Goal: Information Seeking & Learning: Learn about a topic

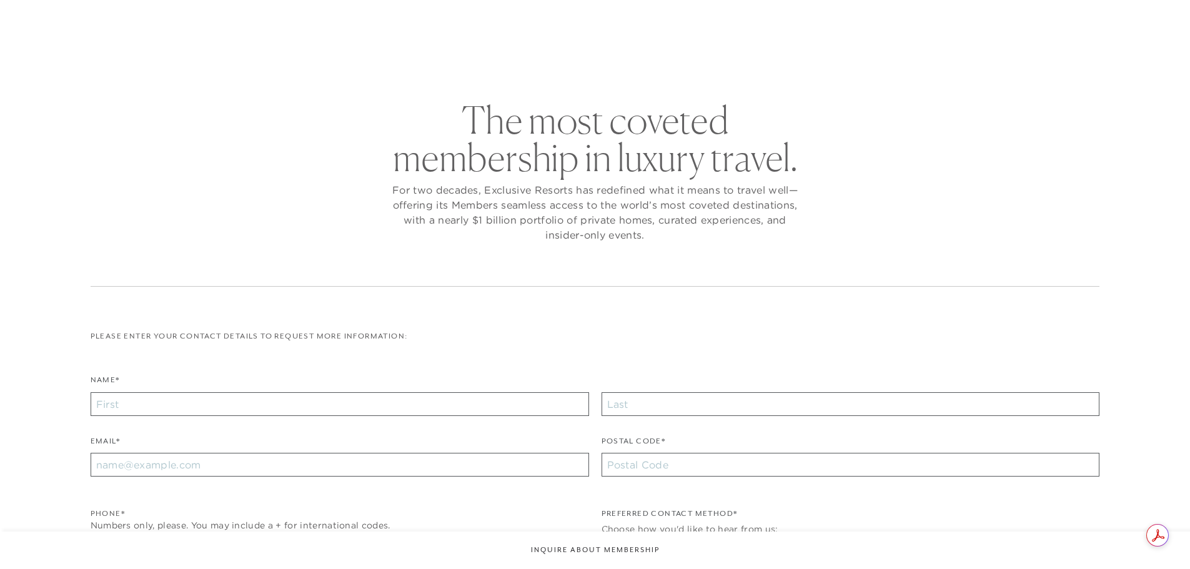
checkbox input "false"
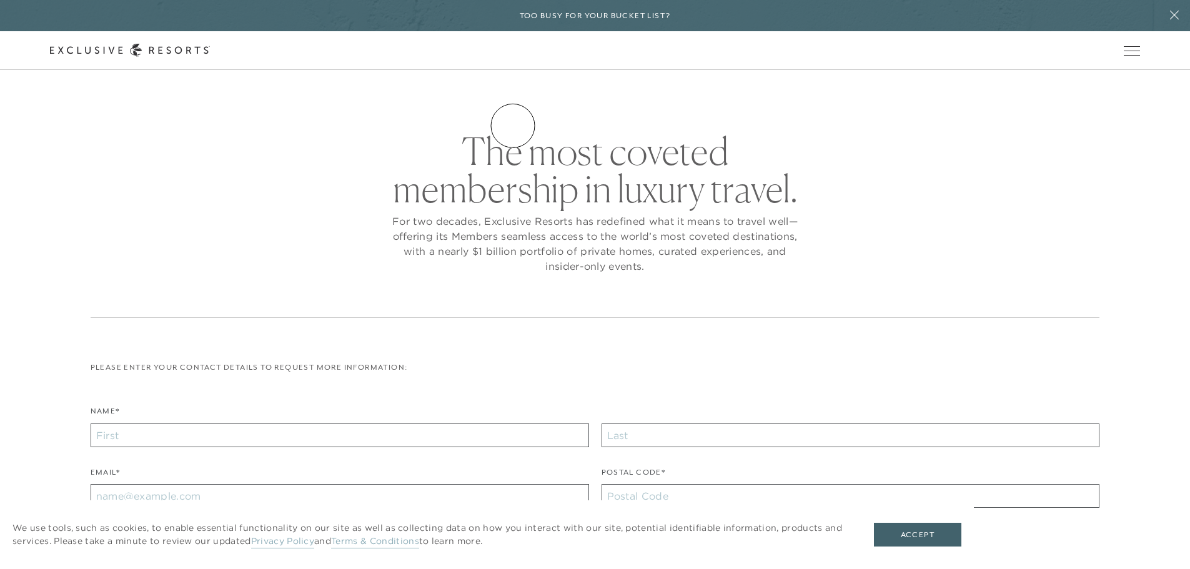
click at [0, 0] on link "Residence Collection" at bounding box center [0, 0] width 0 height 0
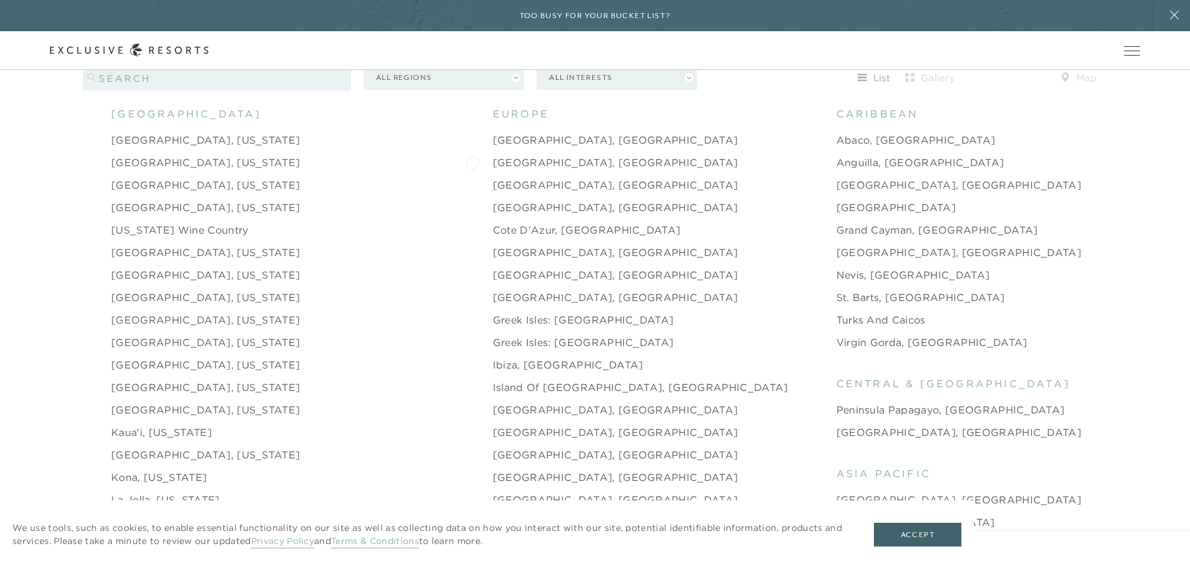
scroll to position [1374, 0]
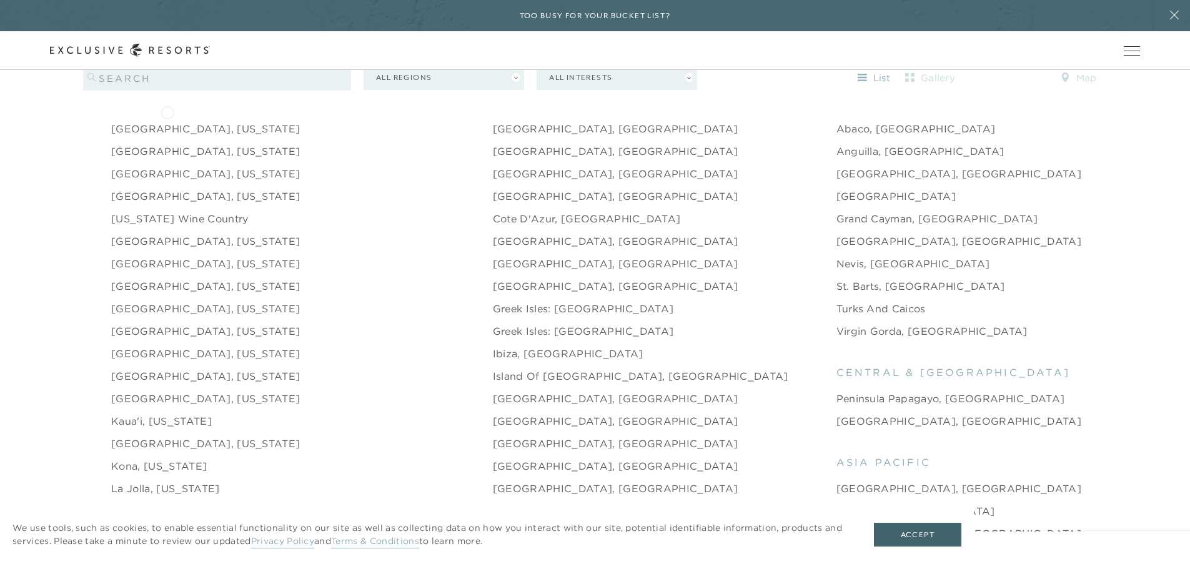
click at [167, 121] on link "[GEOGRAPHIC_DATA], [US_STATE]" at bounding box center [205, 128] width 189 height 15
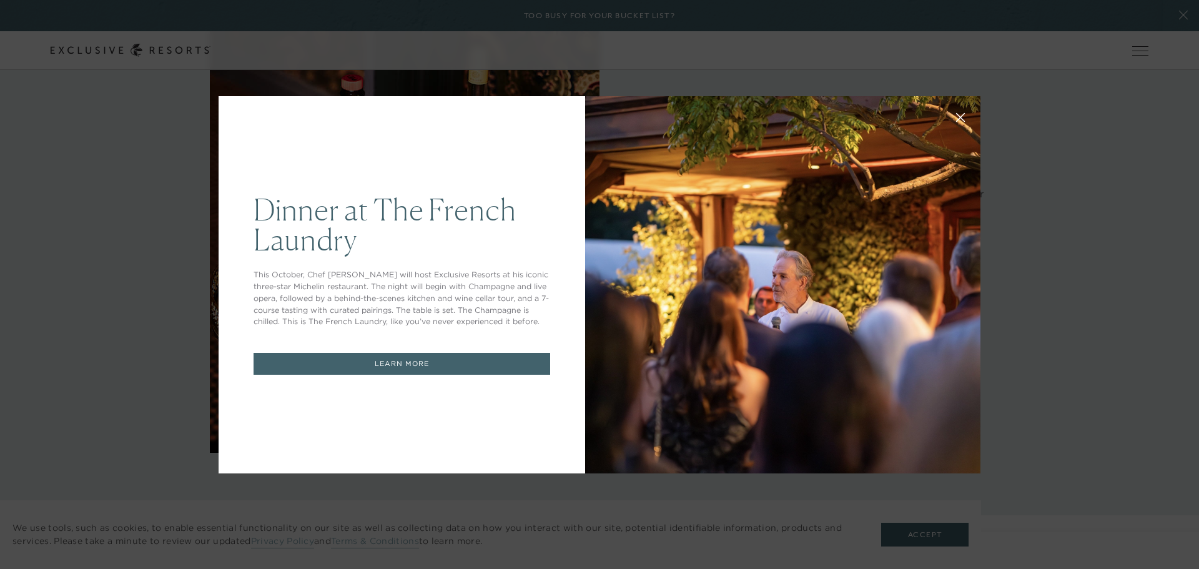
click at [956, 117] on icon at bounding box center [960, 116] width 9 height 9
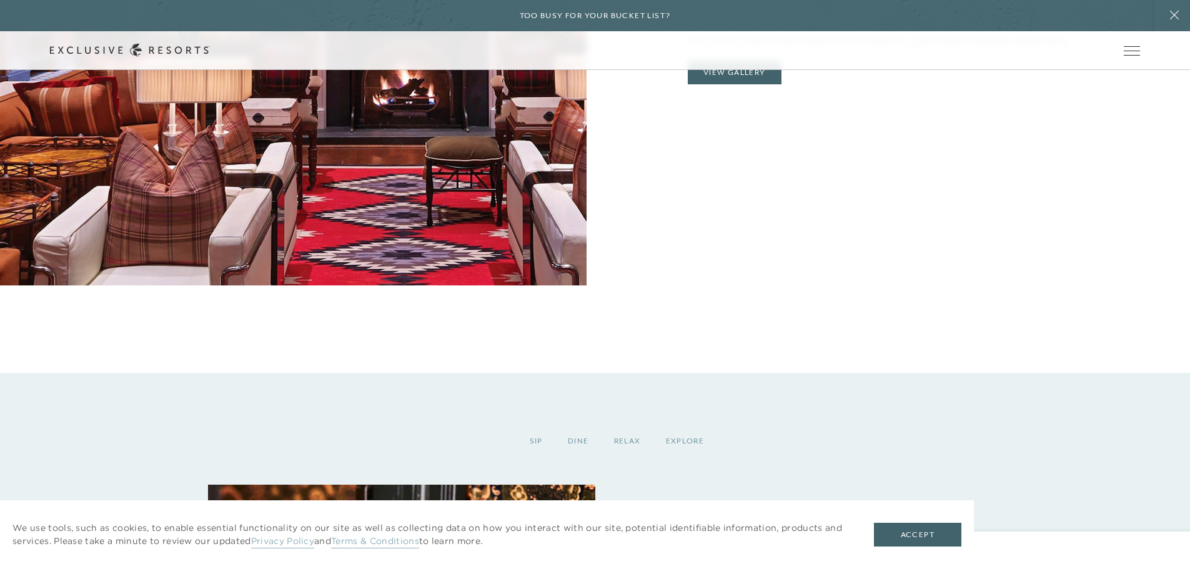
scroll to position [1499, 0]
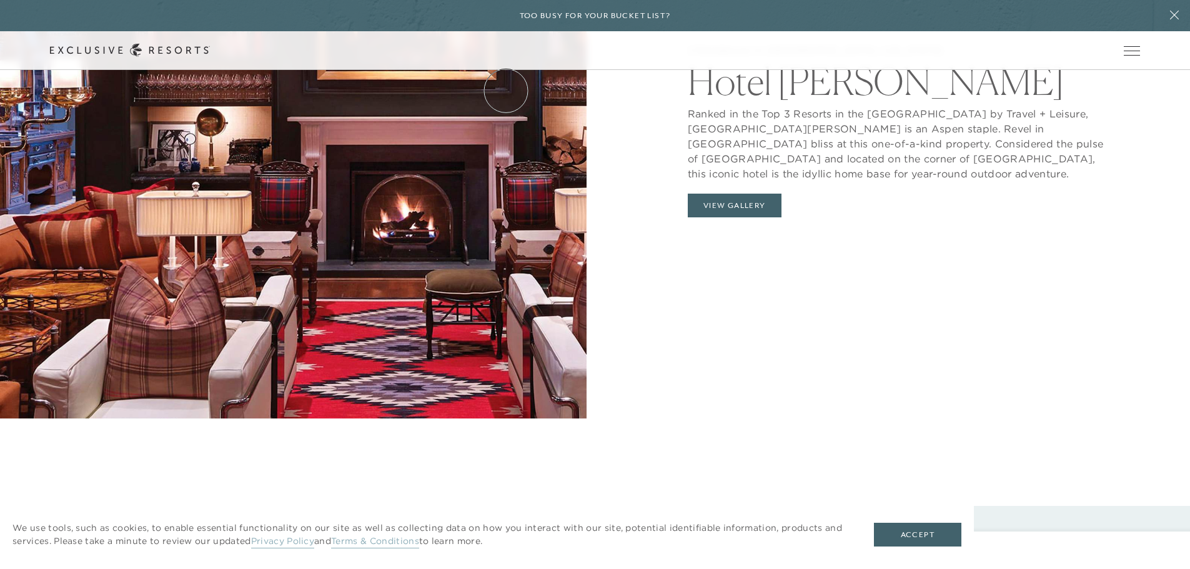
click at [0, 0] on link "The Collection" at bounding box center [0, 0] width 0 height 0
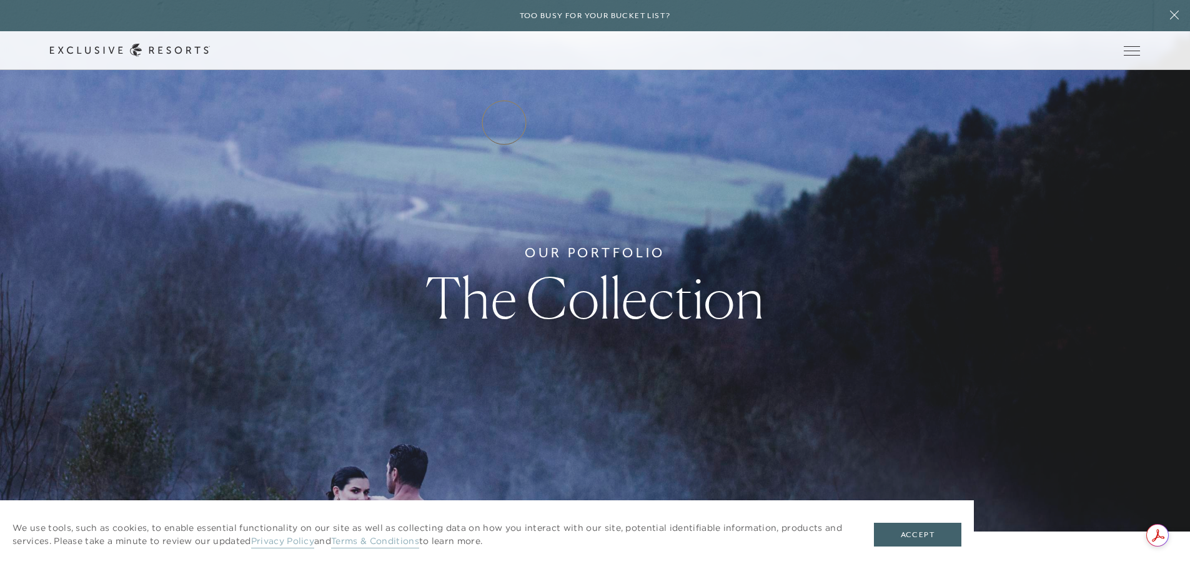
click at [0, 0] on link "Residence Collection" at bounding box center [0, 0] width 0 height 0
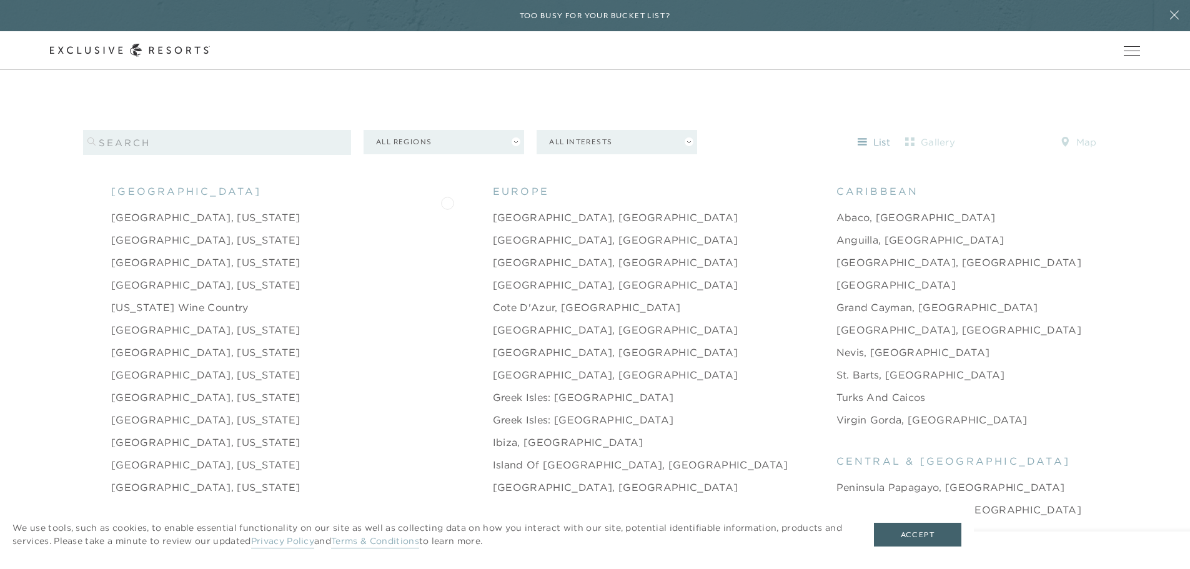
scroll to position [1311, 0]
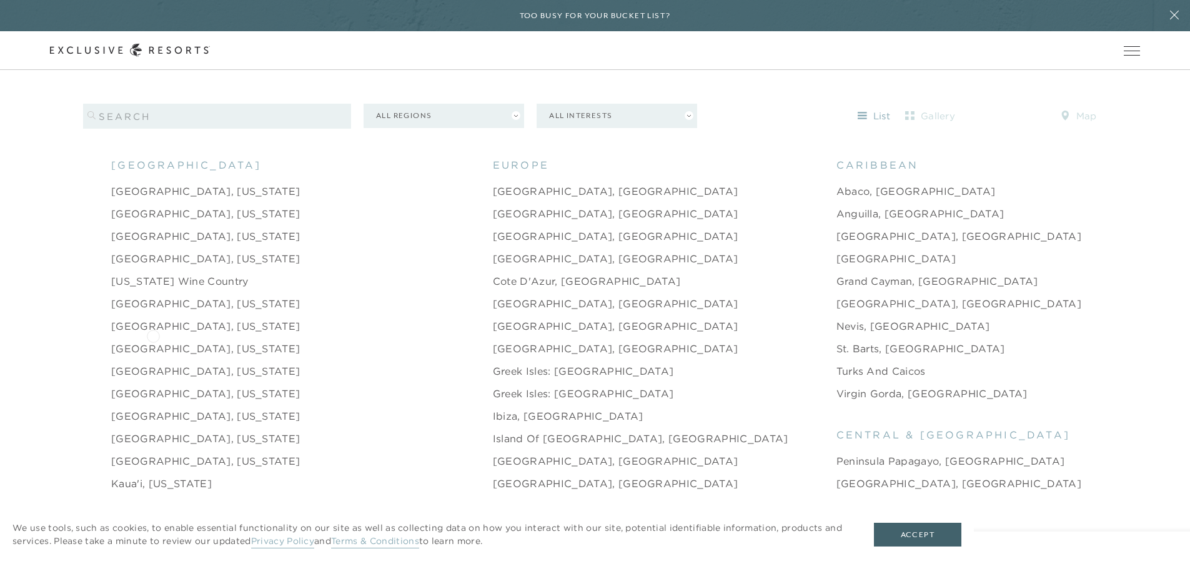
click at [153, 341] on link "[GEOGRAPHIC_DATA], [US_STATE]" at bounding box center [205, 348] width 189 height 15
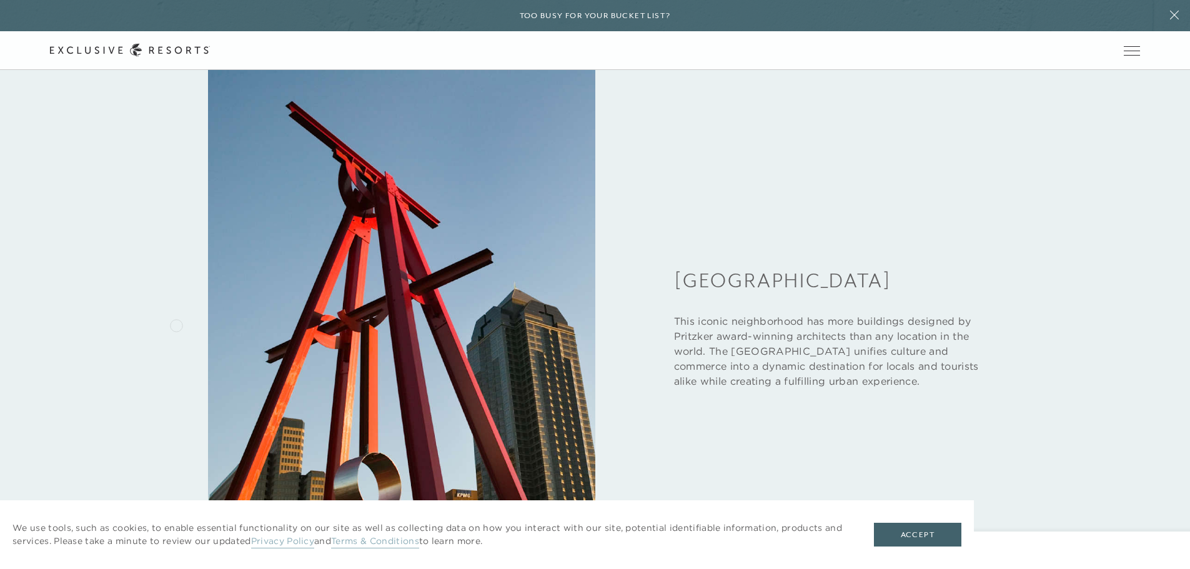
scroll to position [2248, 0]
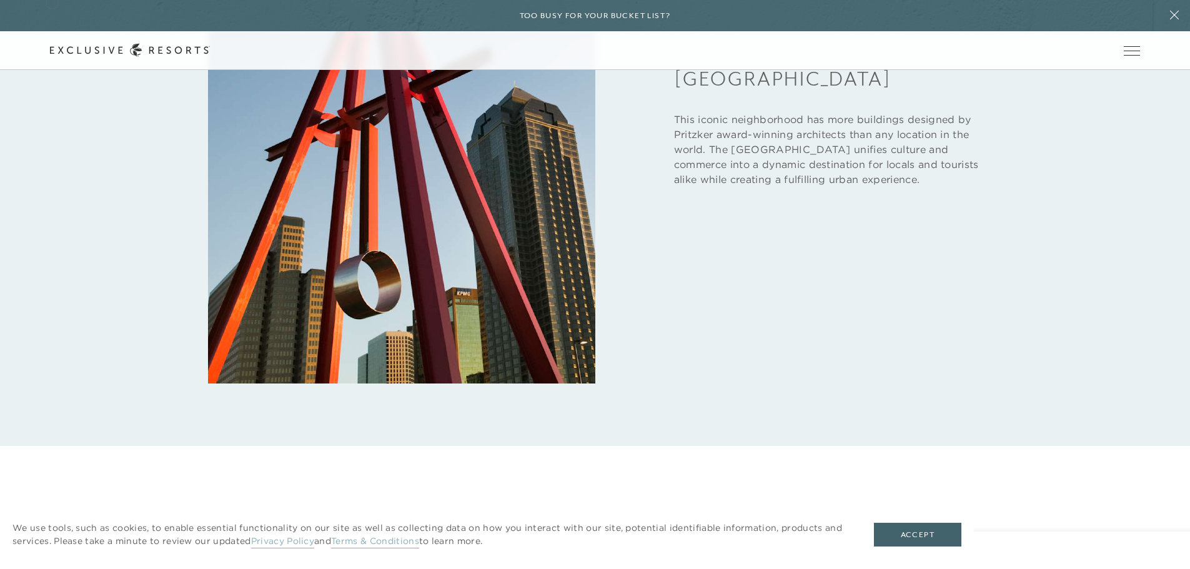
scroll to position [1311, 0]
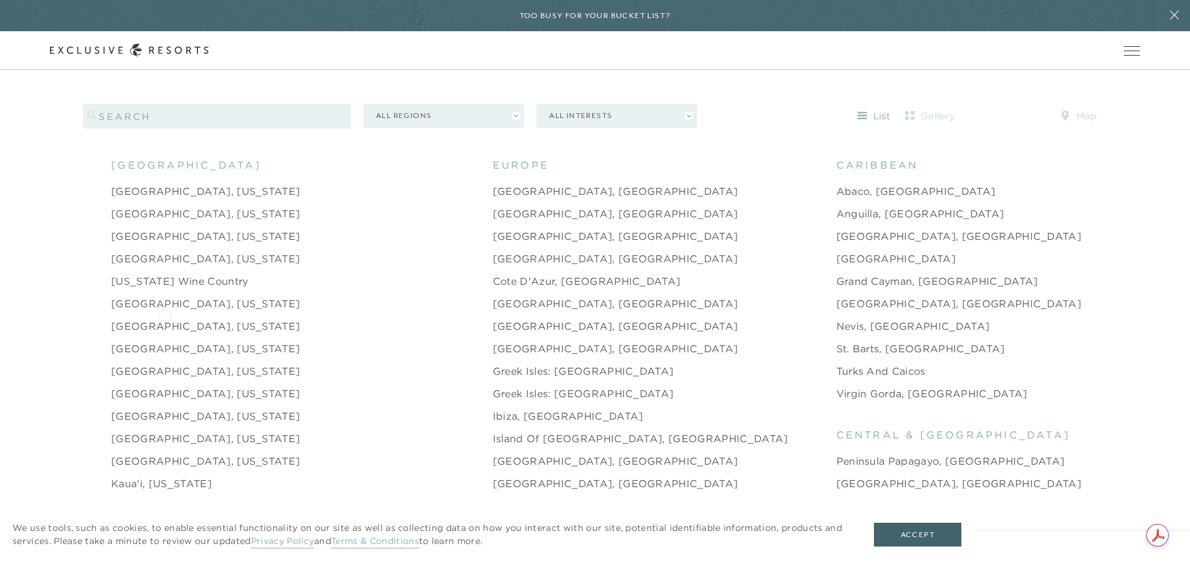
click at [165, 318] on link "[GEOGRAPHIC_DATA], [US_STATE]" at bounding box center [205, 325] width 189 height 15
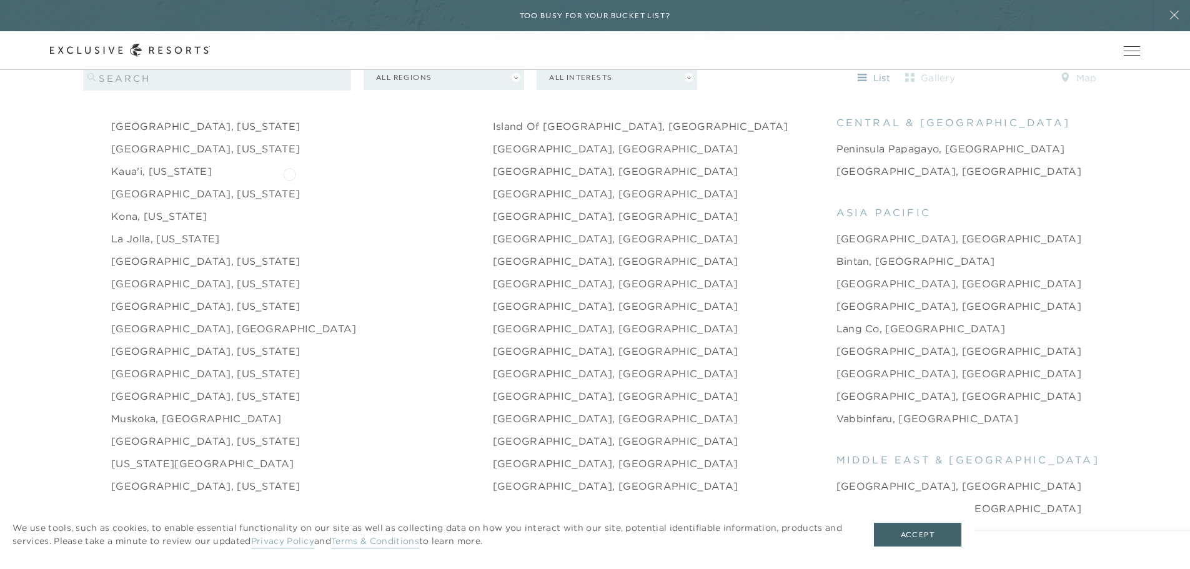
scroll to position [1686, 0]
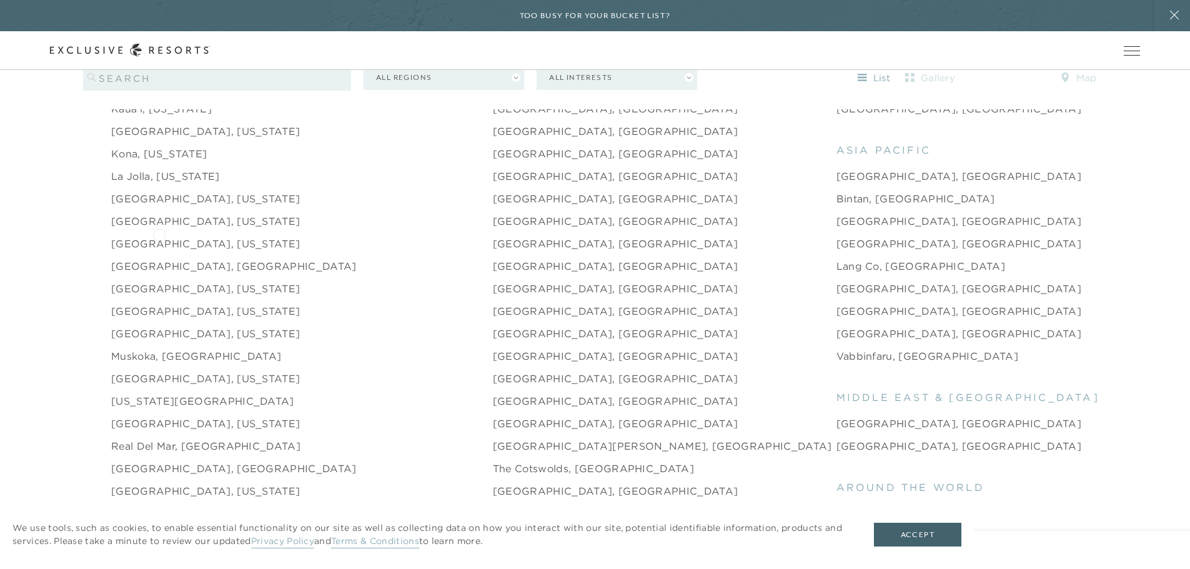
click at [159, 236] on link "[GEOGRAPHIC_DATA], [US_STATE]" at bounding box center [205, 243] width 189 height 15
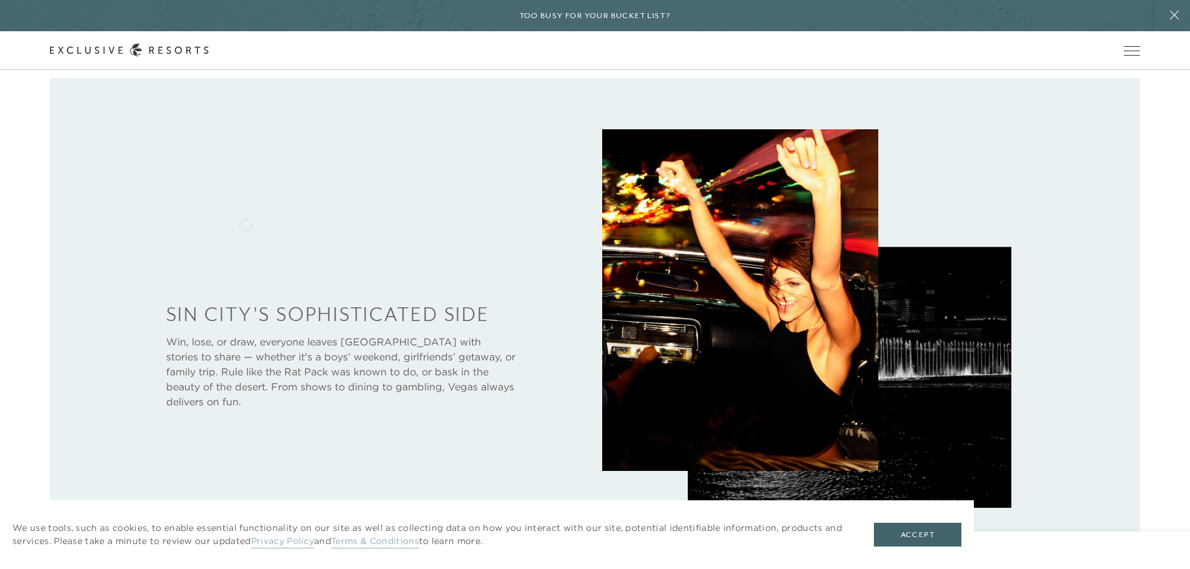
scroll to position [375, 0]
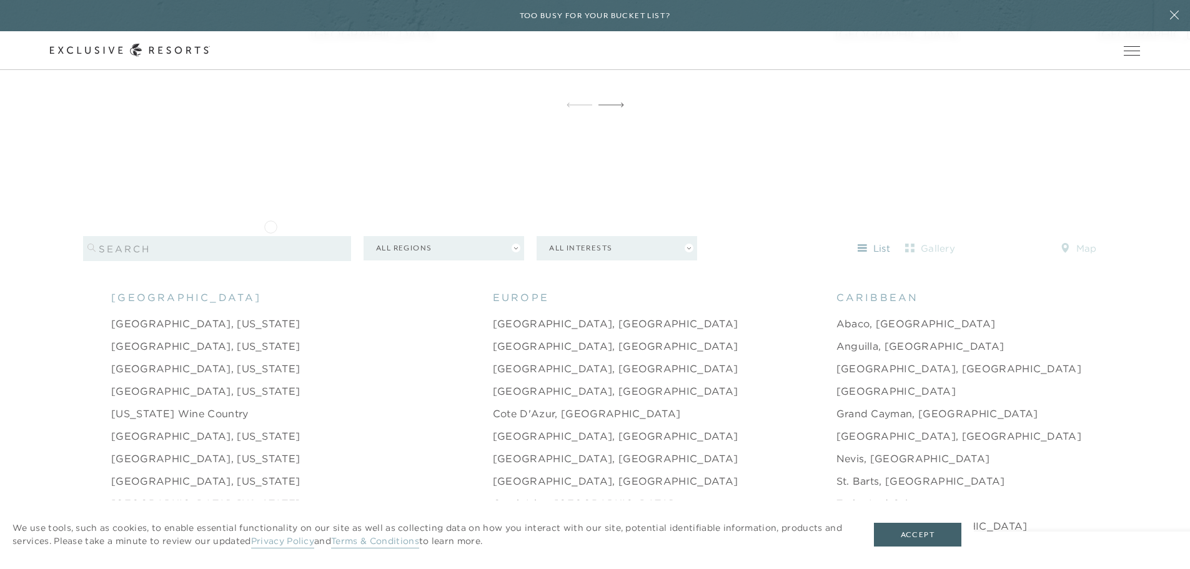
scroll to position [1311, 0]
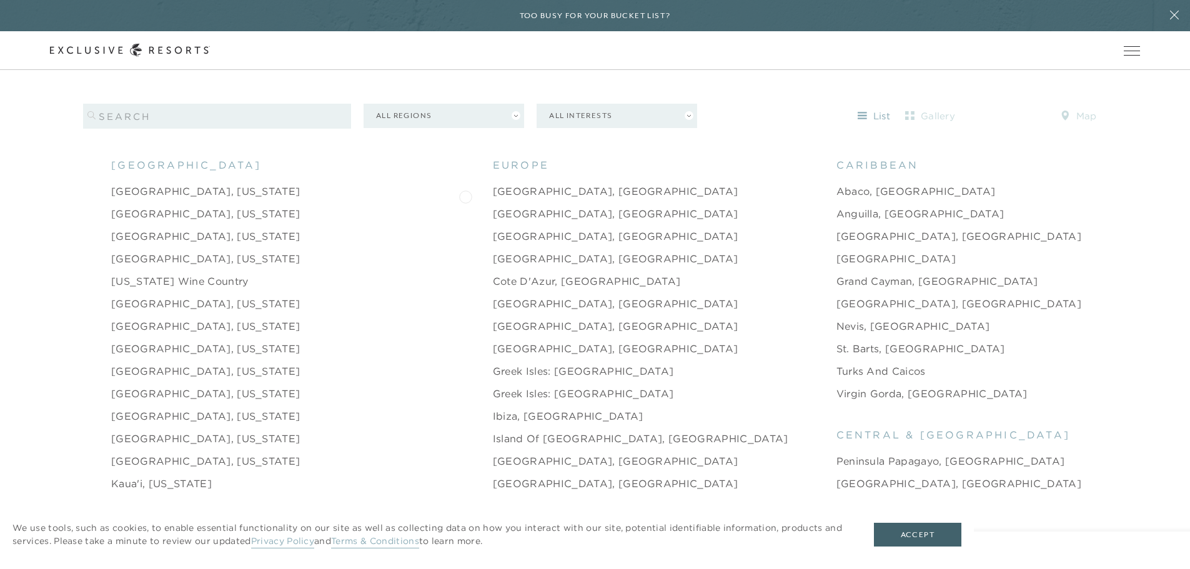
click at [493, 206] on link "[GEOGRAPHIC_DATA], [GEOGRAPHIC_DATA]" at bounding box center [615, 213] width 245 height 15
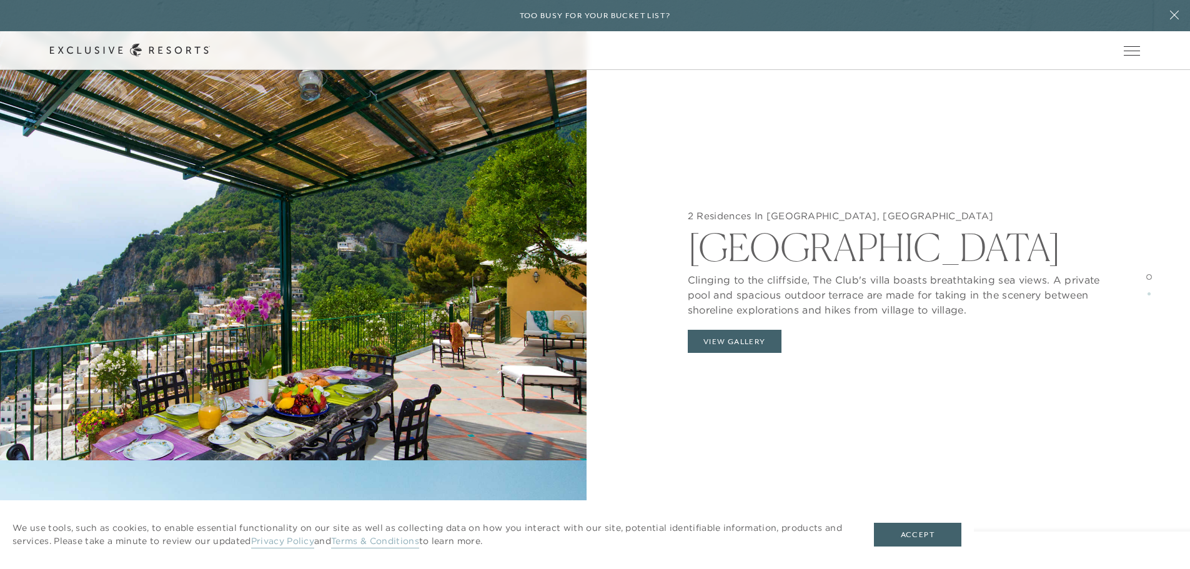
scroll to position [1436, 0]
click at [739, 340] on button "View Gallery" at bounding box center [735, 342] width 94 height 24
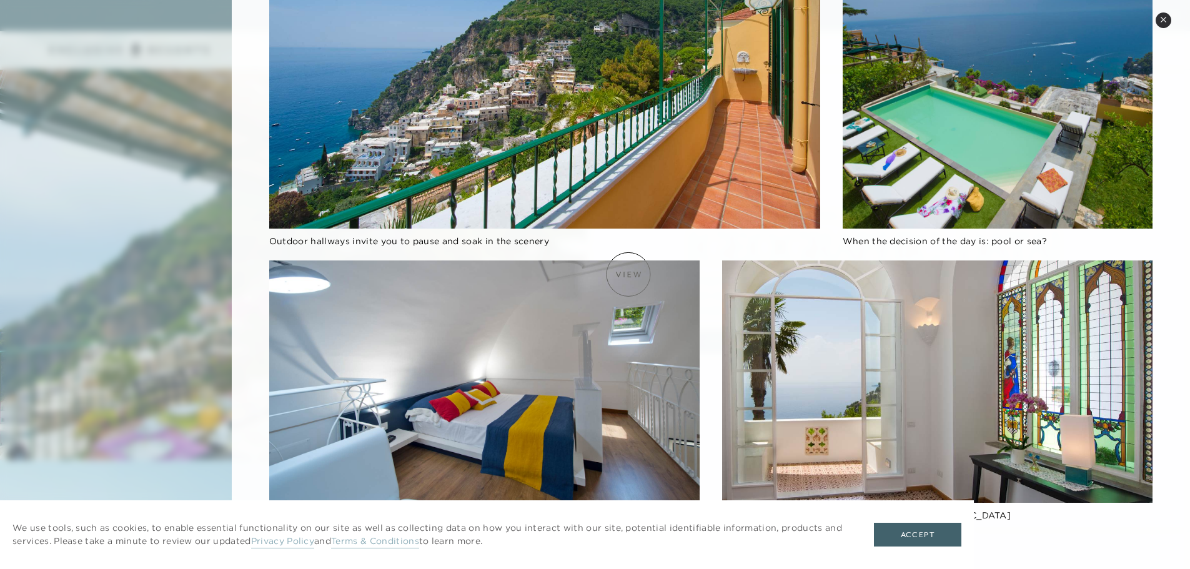
scroll to position [1561, 0]
click at [1164, 21] on icon at bounding box center [1162, 19] width 5 height 5
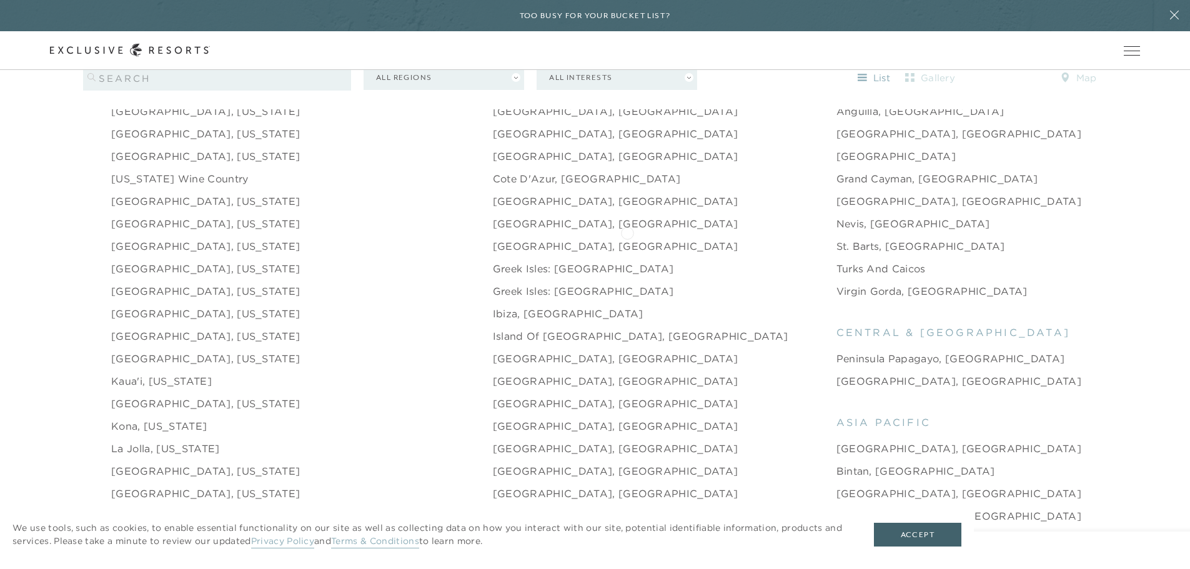
scroll to position [1436, 0]
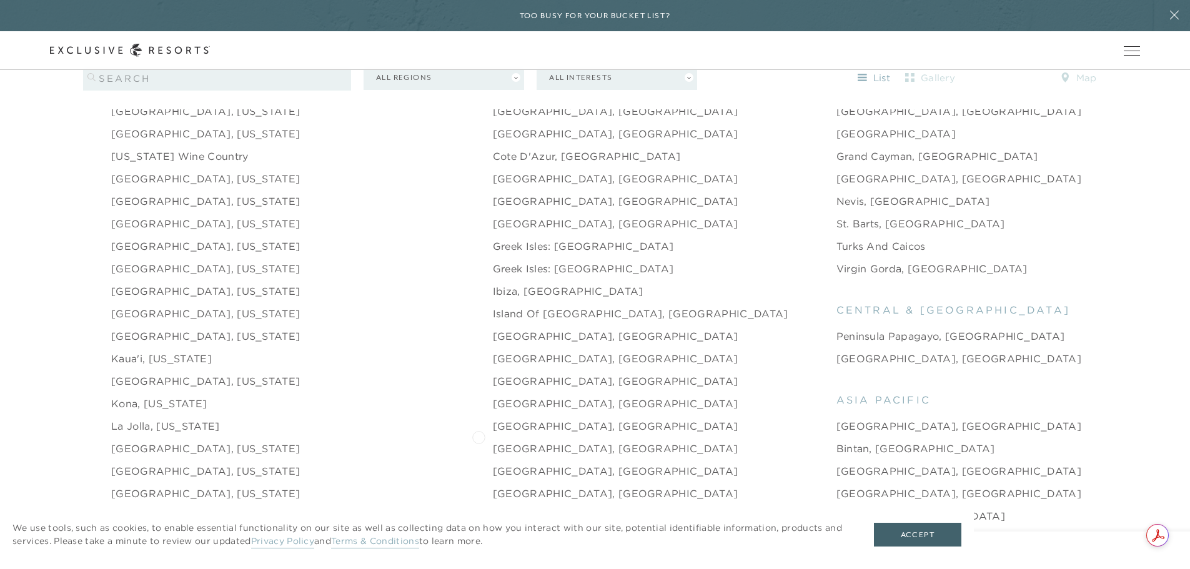
click at [493, 441] on link "[GEOGRAPHIC_DATA], [GEOGRAPHIC_DATA]" at bounding box center [615, 448] width 245 height 15
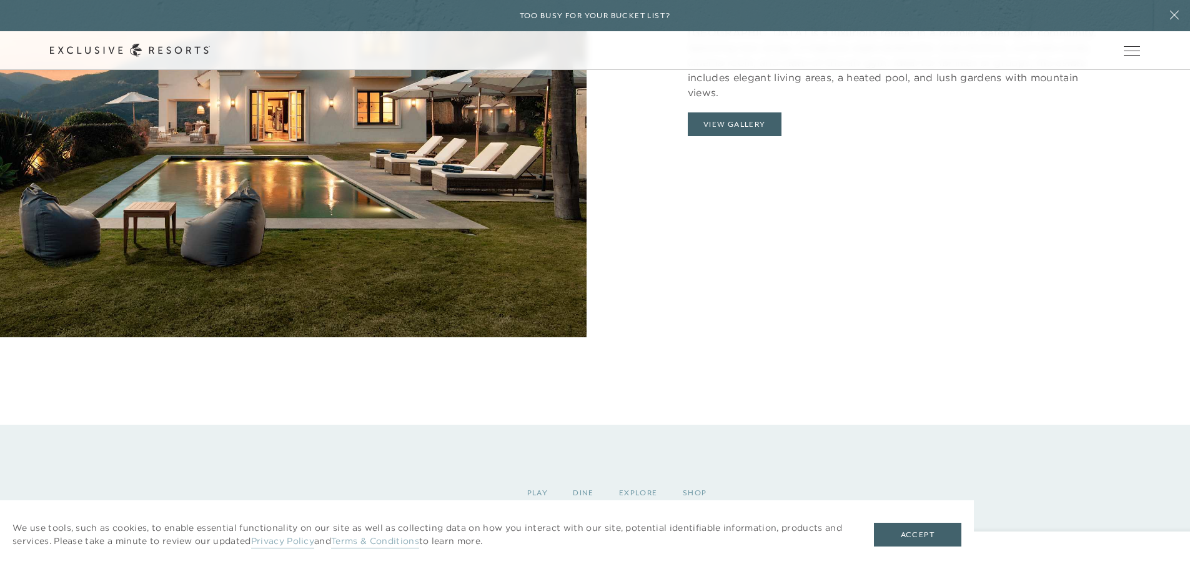
scroll to position [1313, 0]
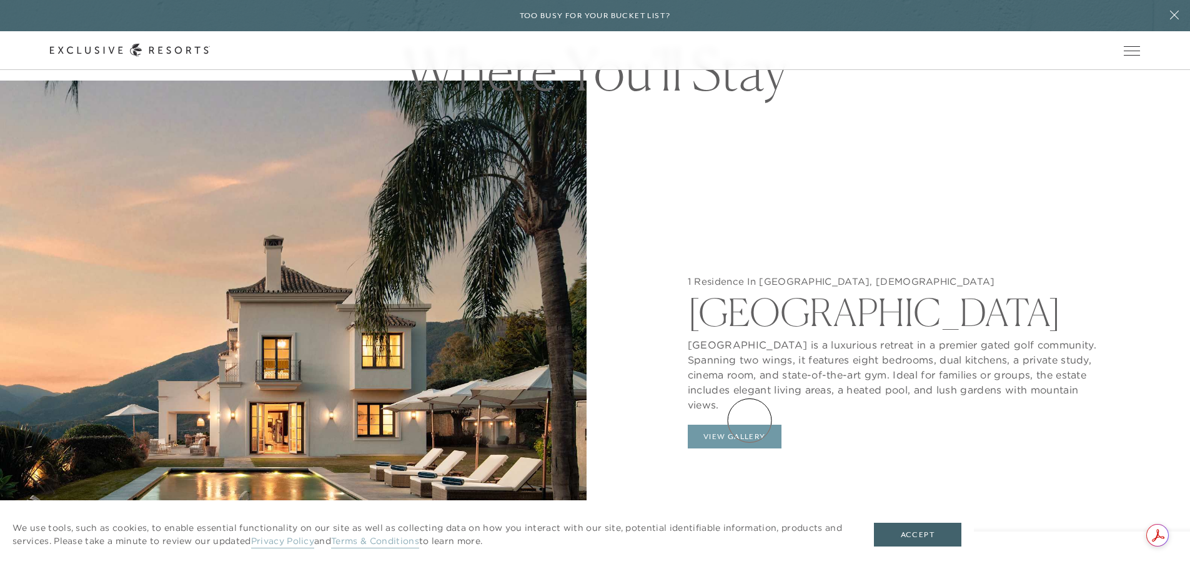
click at [749, 425] on button "View Gallery" at bounding box center [735, 437] width 94 height 24
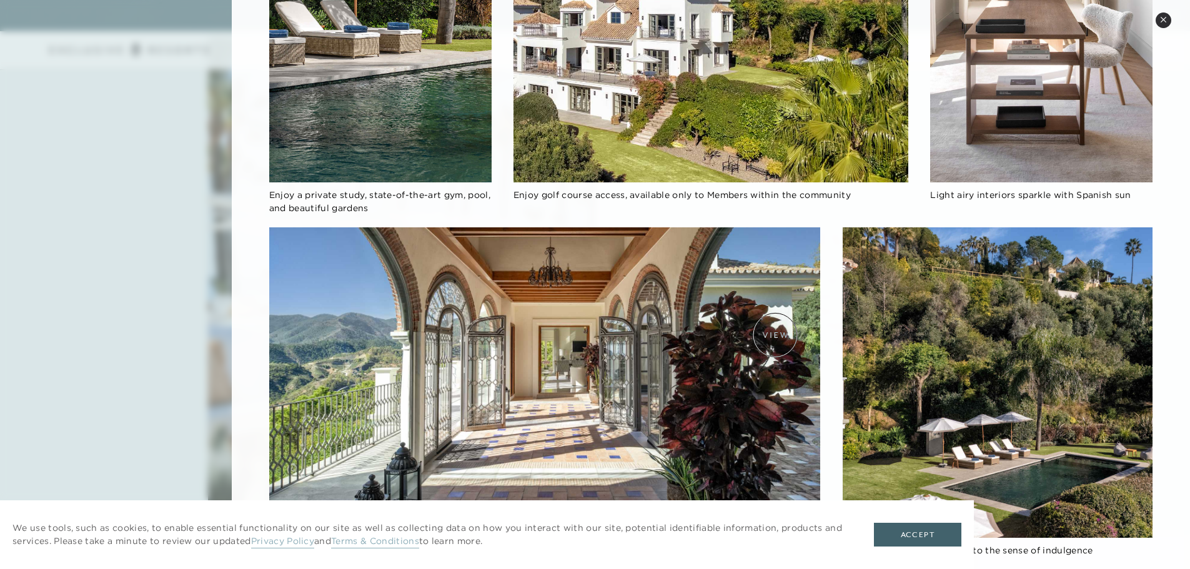
scroll to position [2016, 0]
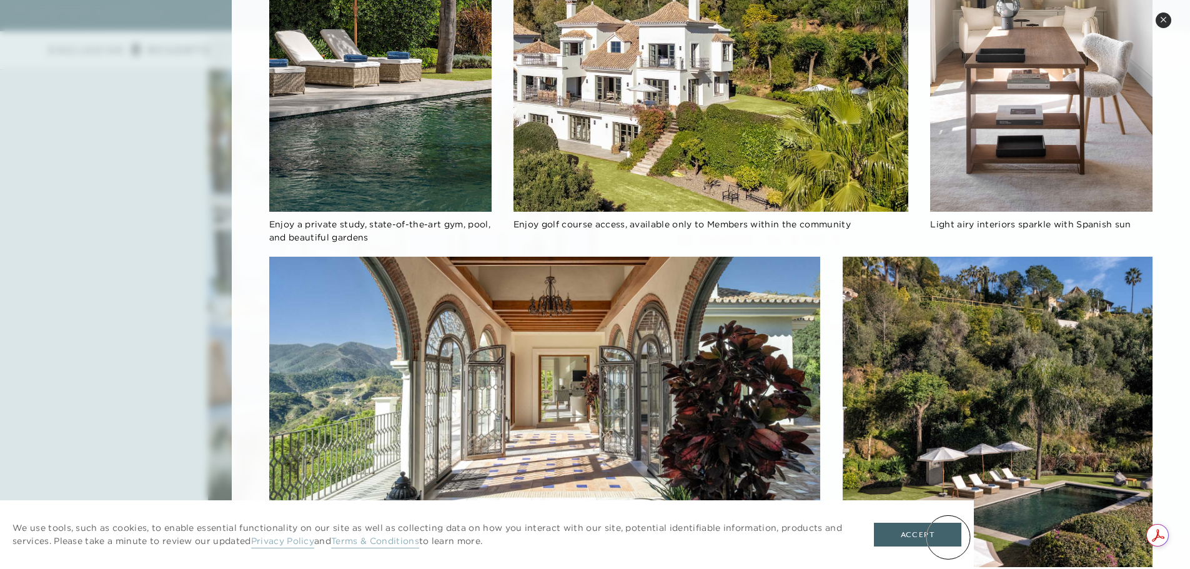
click at [948, 537] on button "Accept" at bounding box center [917, 535] width 87 height 24
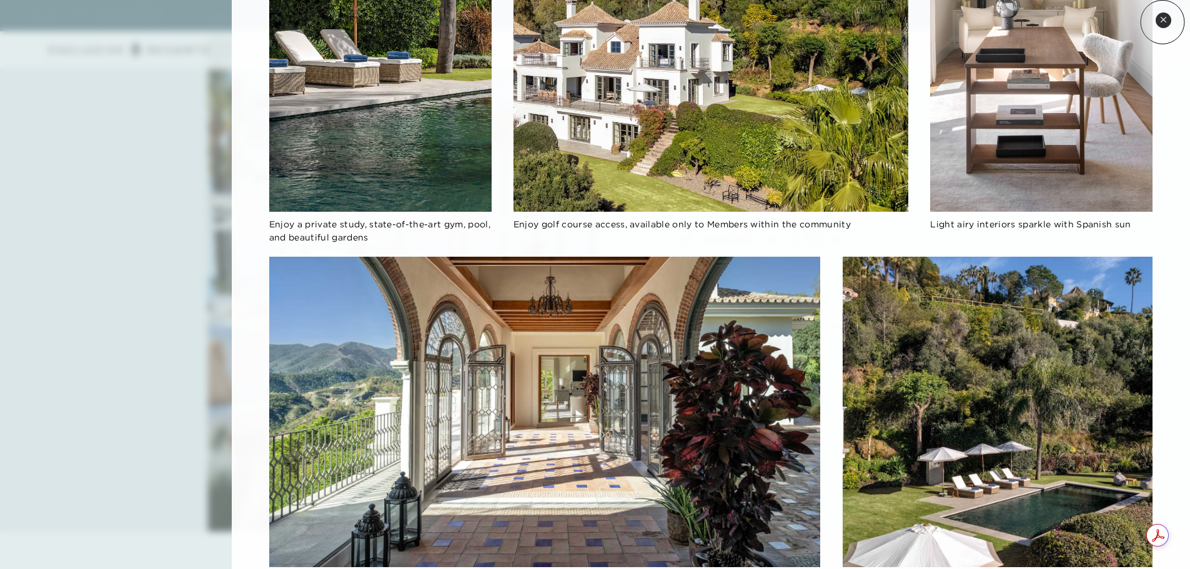
click at [1162, 22] on icon at bounding box center [1163, 19] width 7 height 7
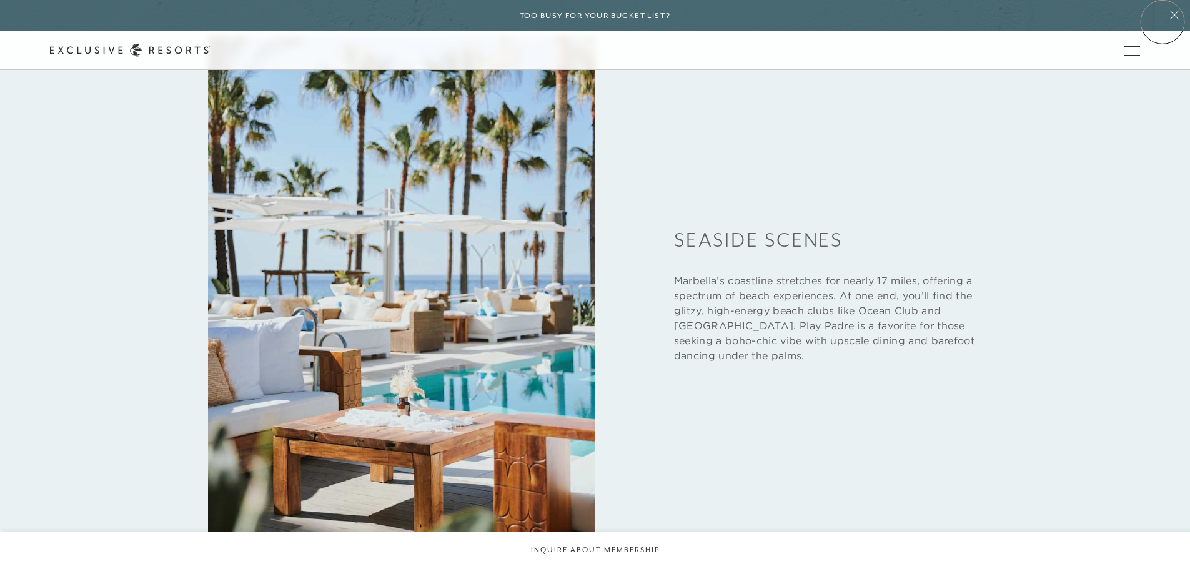
scroll to position [1445, 0]
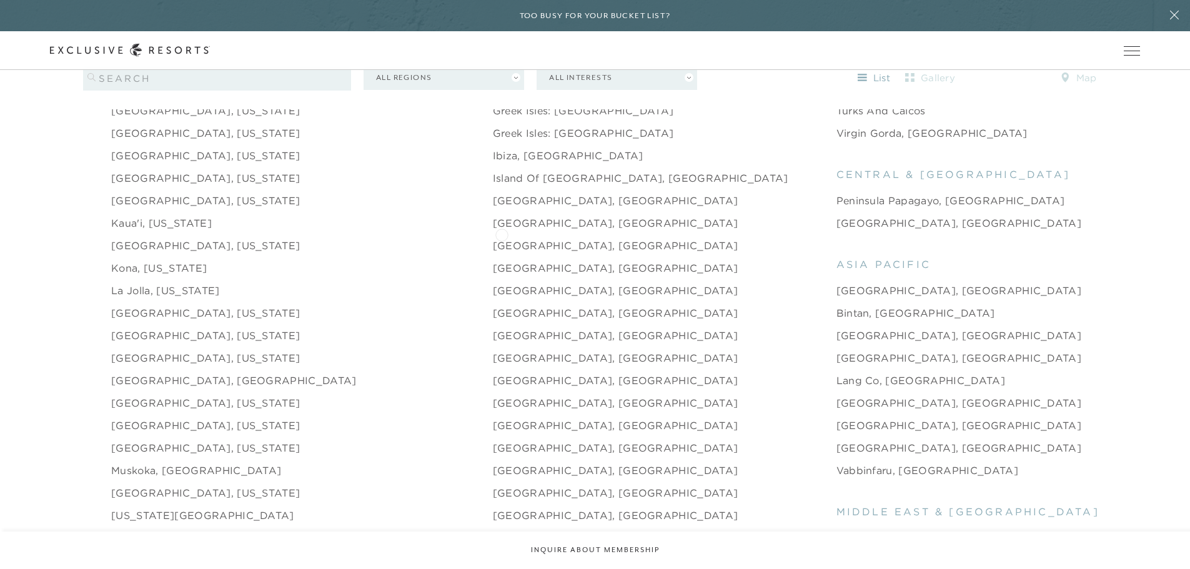
scroll to position [1561, 0]
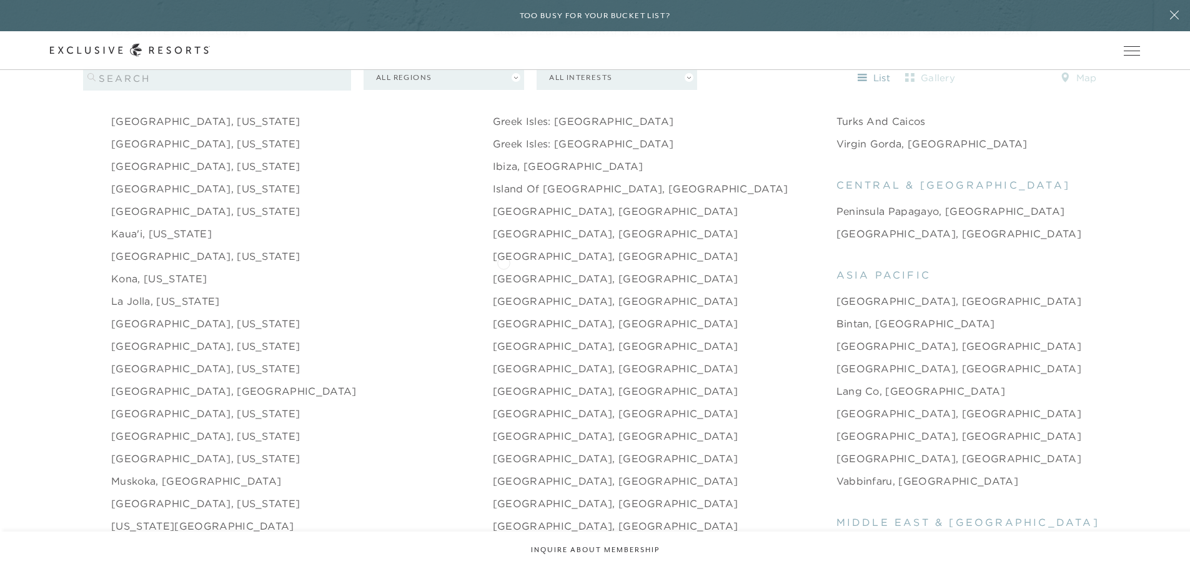
click at [503, 271] on link "[GEOGRAPHIC_DATA], [GEOGRAPHIC_DATA]" at bounding box center [615, 278] width 245 height 15
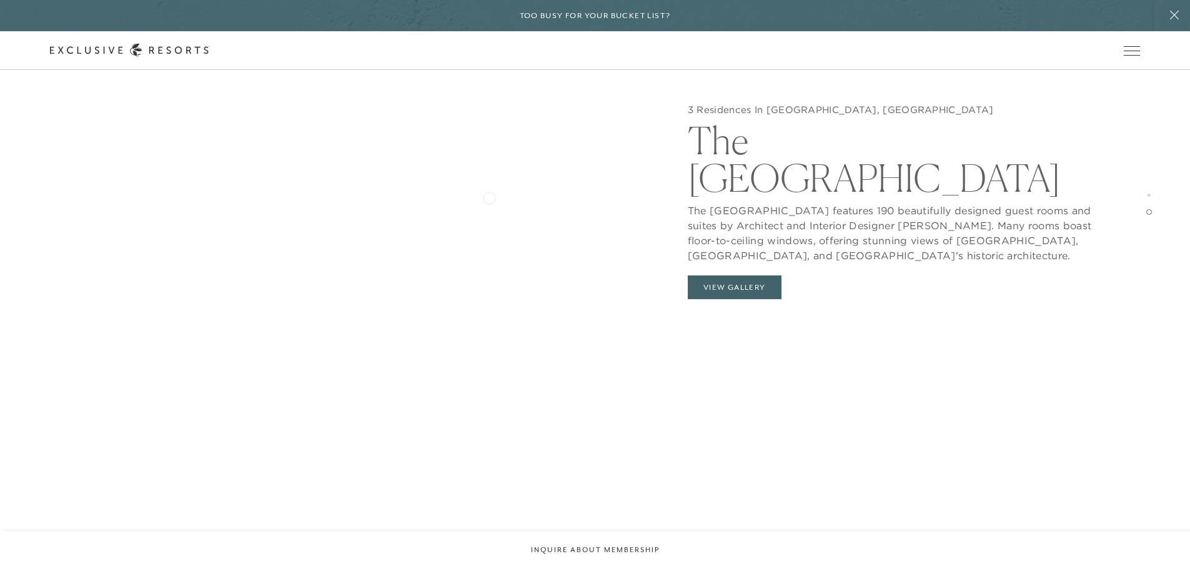
scroll to position [2311, 0]
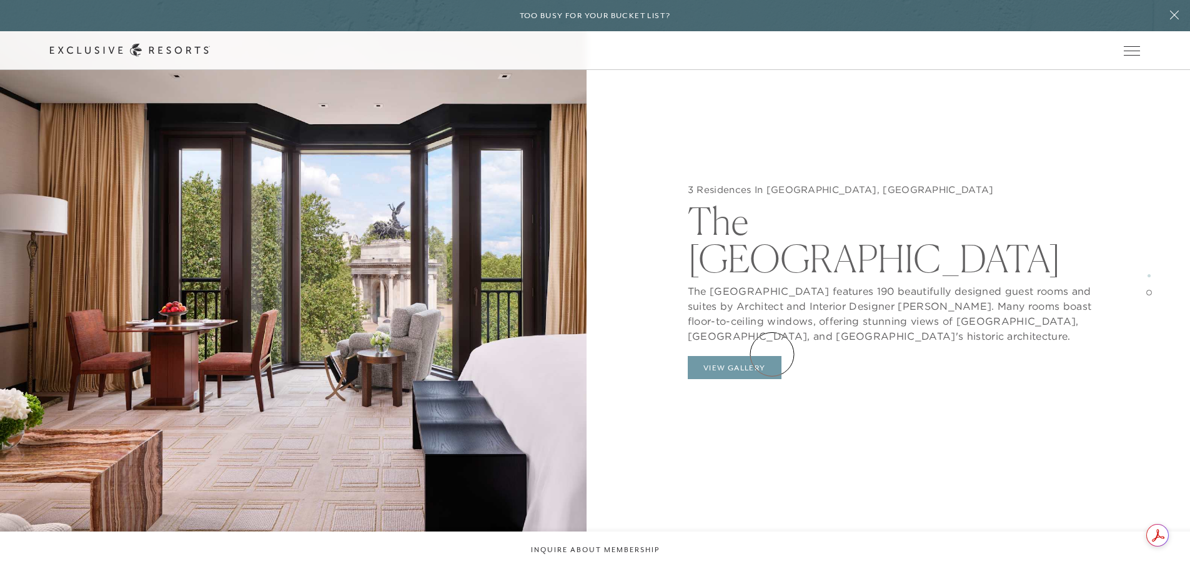
click at [772, 356] on button "View Gallery" at bounding box center [735, 368] width 94 height 24
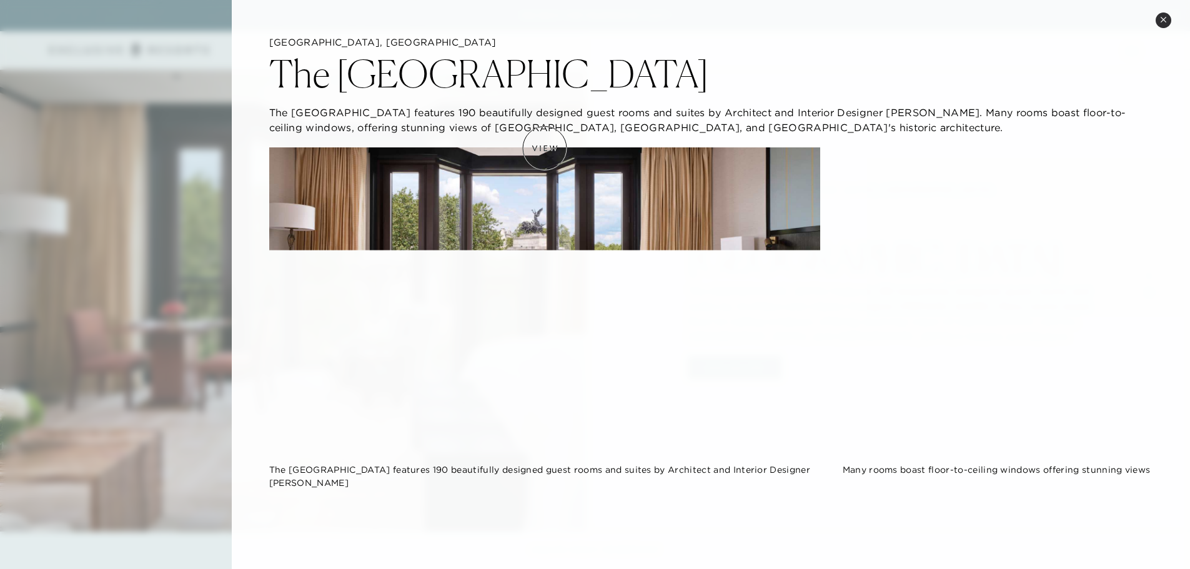
scroll to position [0, 0]
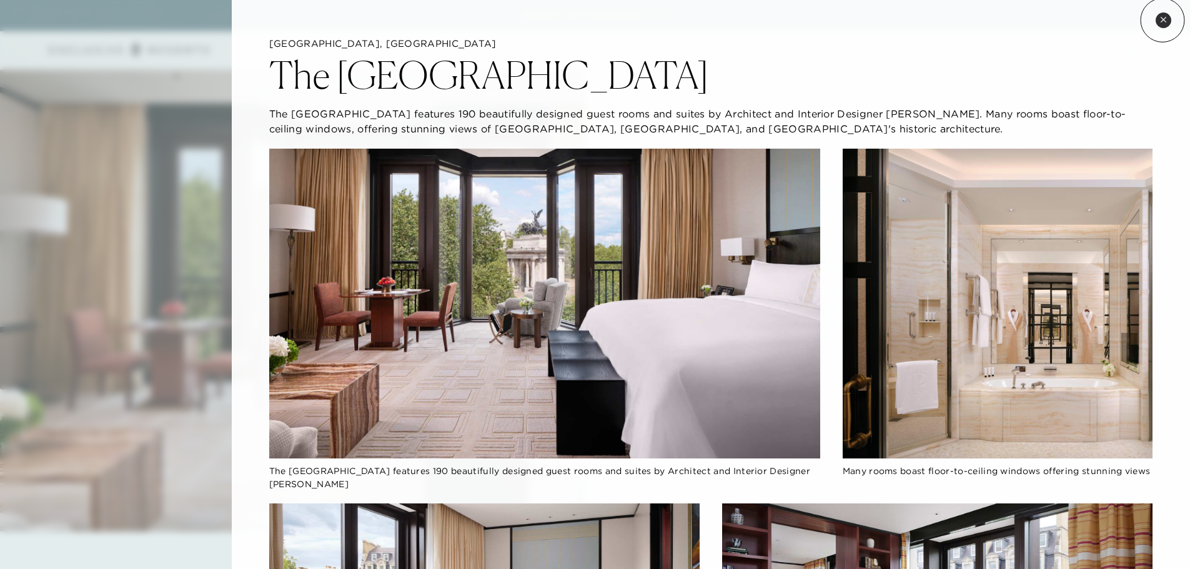
click at [1162, 20] on icon at bounding box center [1163, 19] width 7 height 7
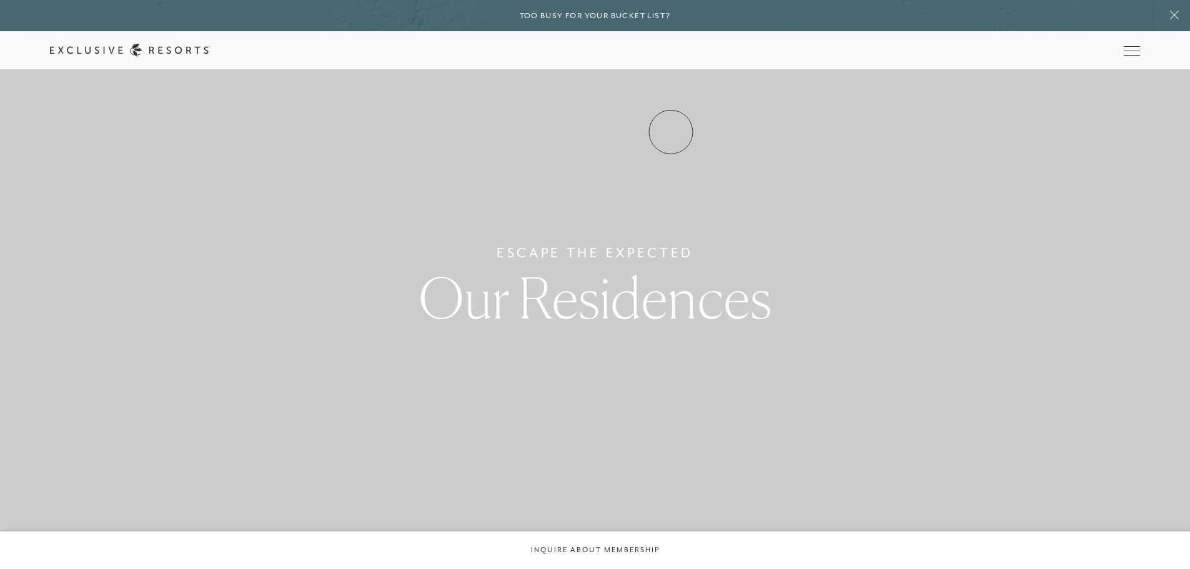
click at [0, 0] on link "Experience Collection" at bounding box center [0, 0] width 0 height 0
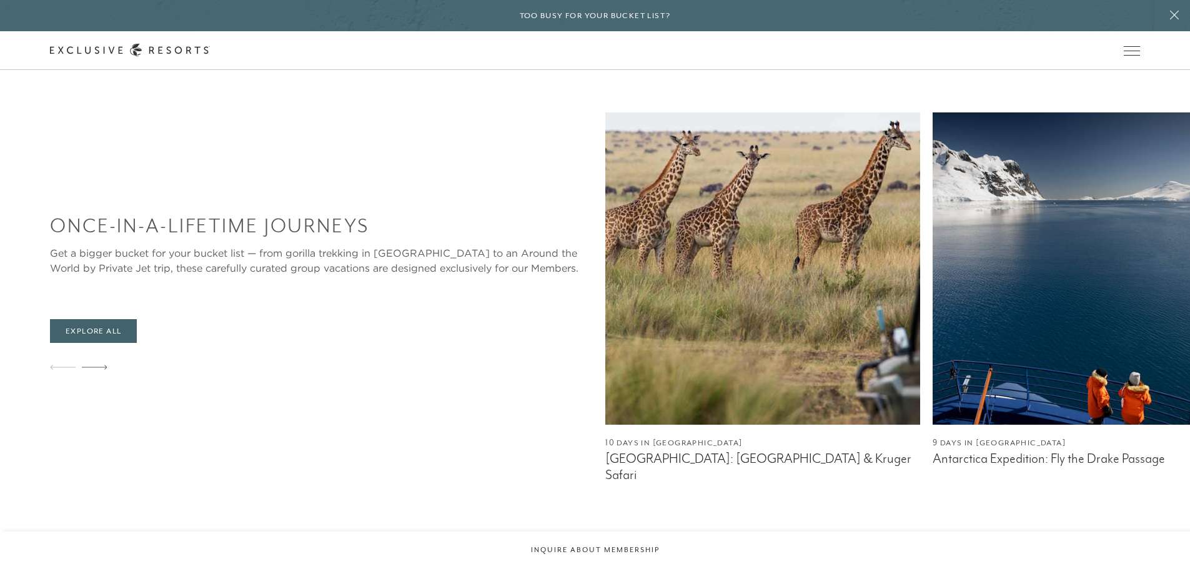
scroll to position [749, 0]
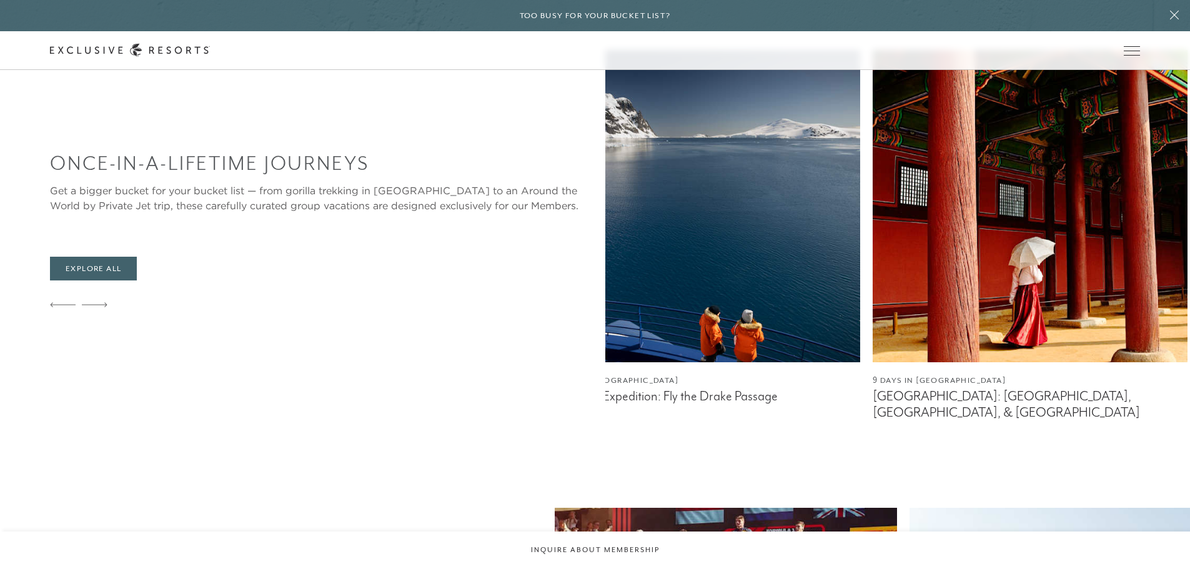
click at [872, 210] on img at bounding box center [1029, 206] width 315 height 312
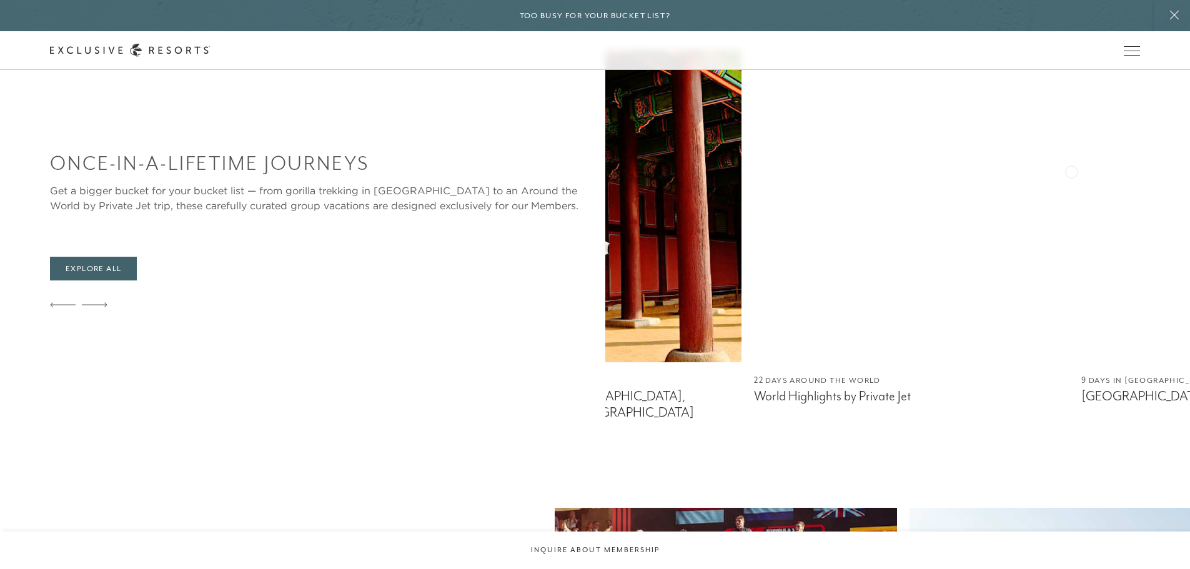
click at [754, 199] on img at bounding box center [911, 206] width 315 height 312
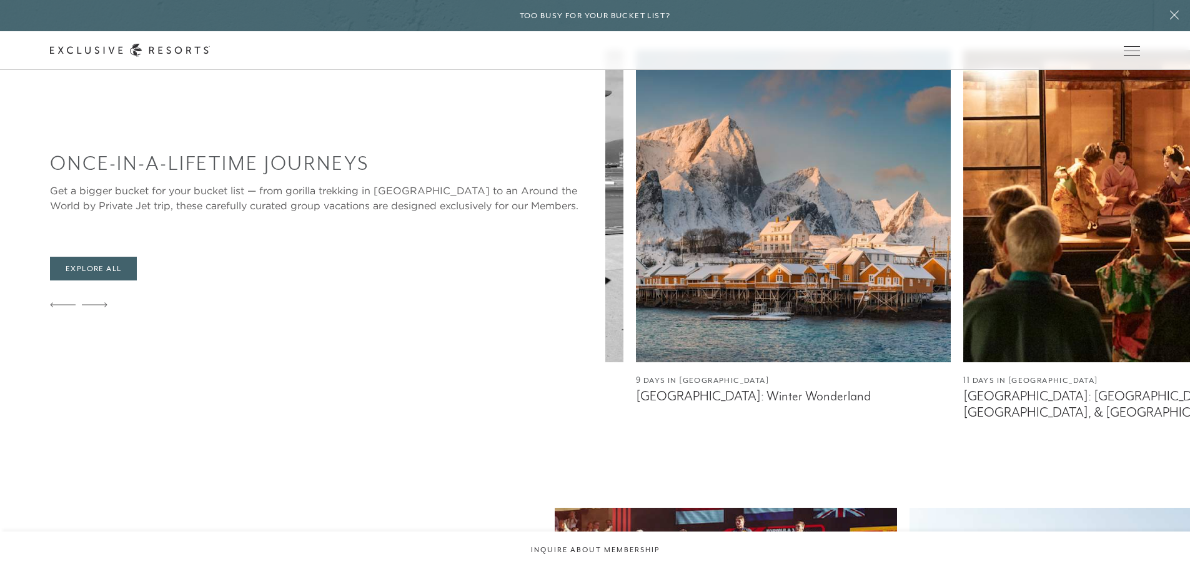
click at [963, 198] on img at bounding box center [1120, 206] width 315 height 312
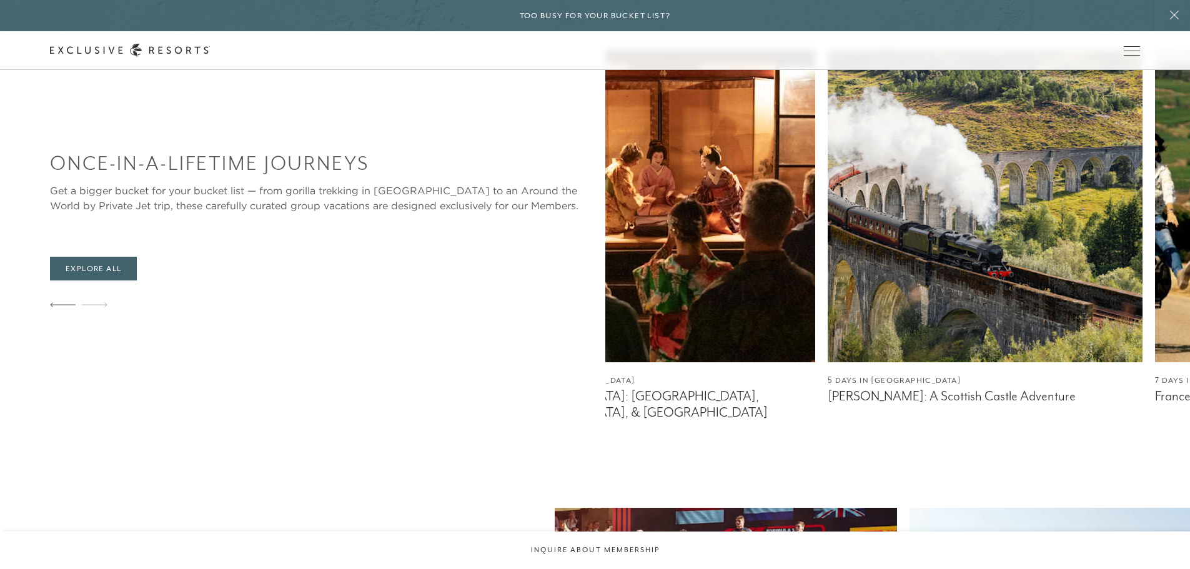
click at [177, 257] on div "Once-In-A-Lifetime Journeys Get a bigger bucket for your bucket list — from gor…" at bounding box center [620, 235] width 1140 height 370
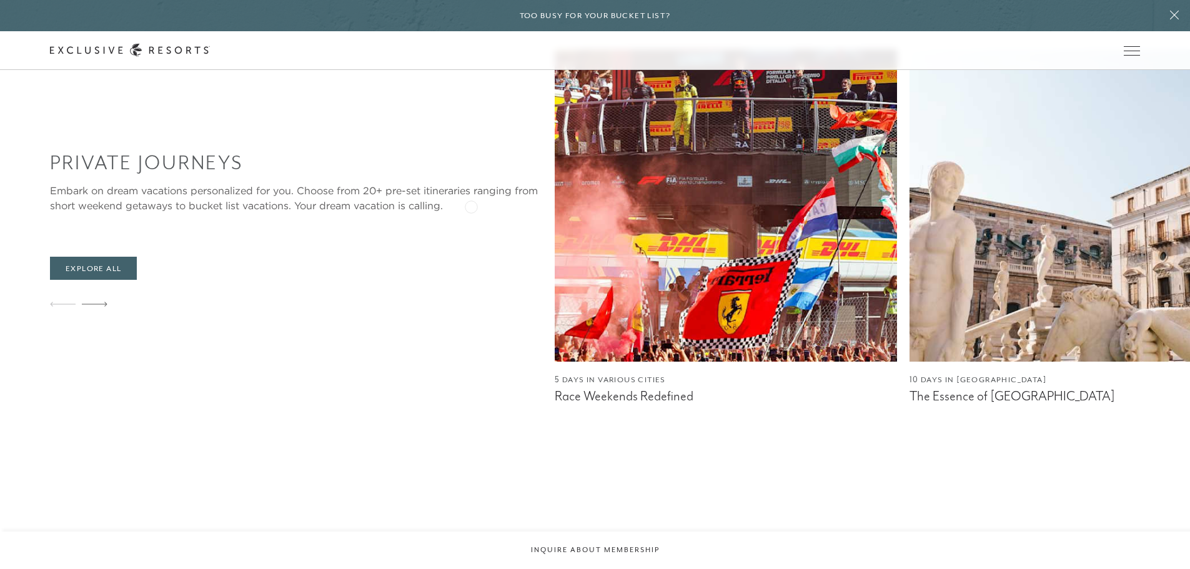
scroll to position [1187, 0]
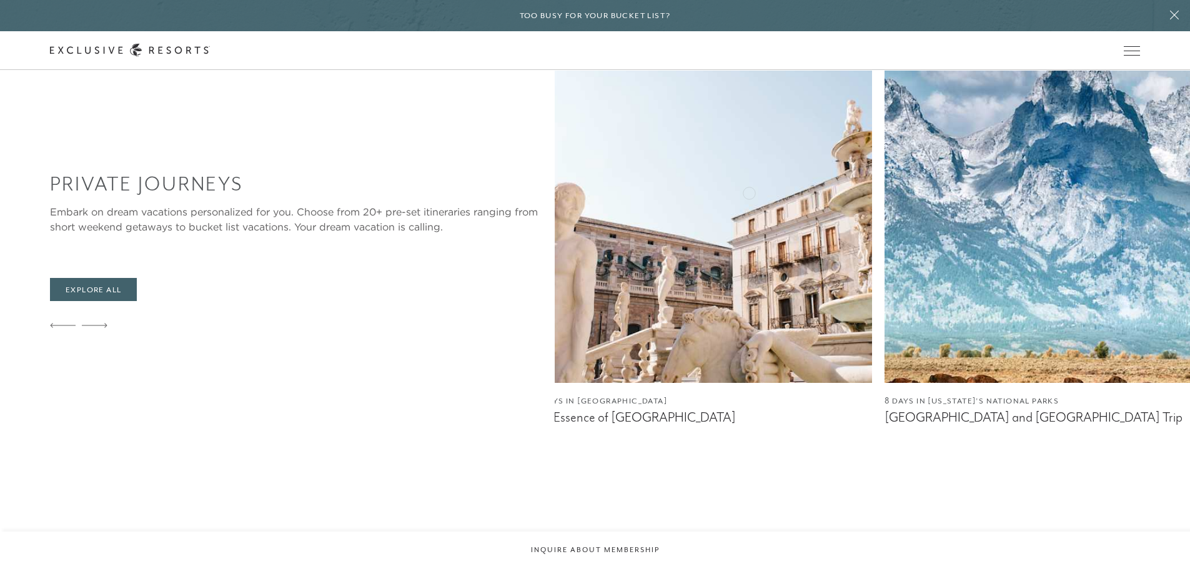
click at [530, 238] on img at bounding box center [701, 227] width 342 height 312
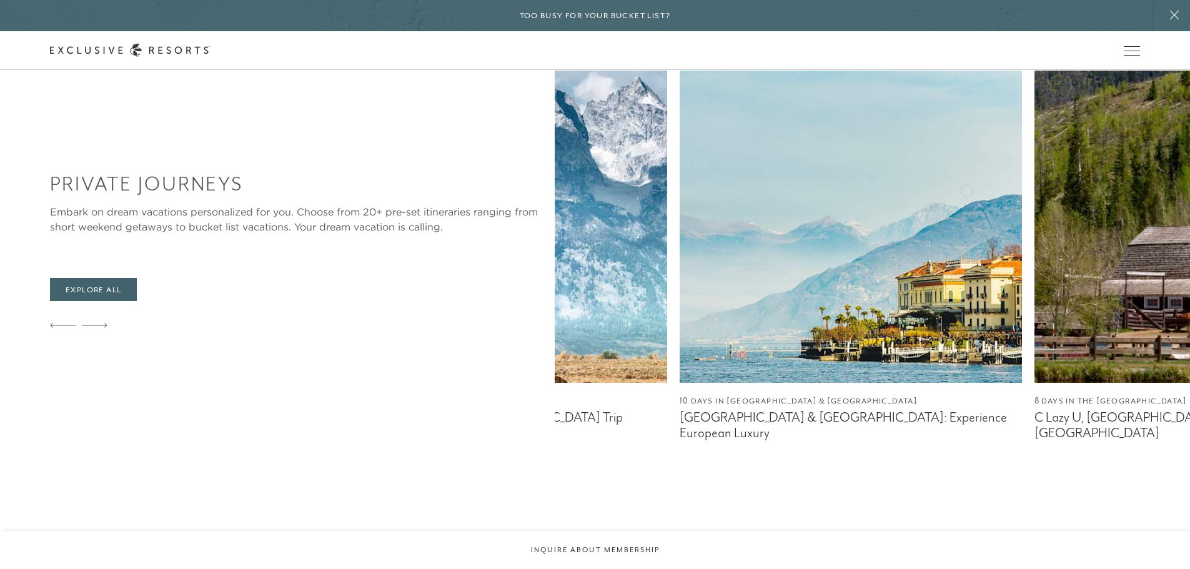
click at [285, 228] on div "Private Journeys Embark on dream vacations personalized for you. Choose from 20…" at bounding box center [620, 256] width 1140 height 370
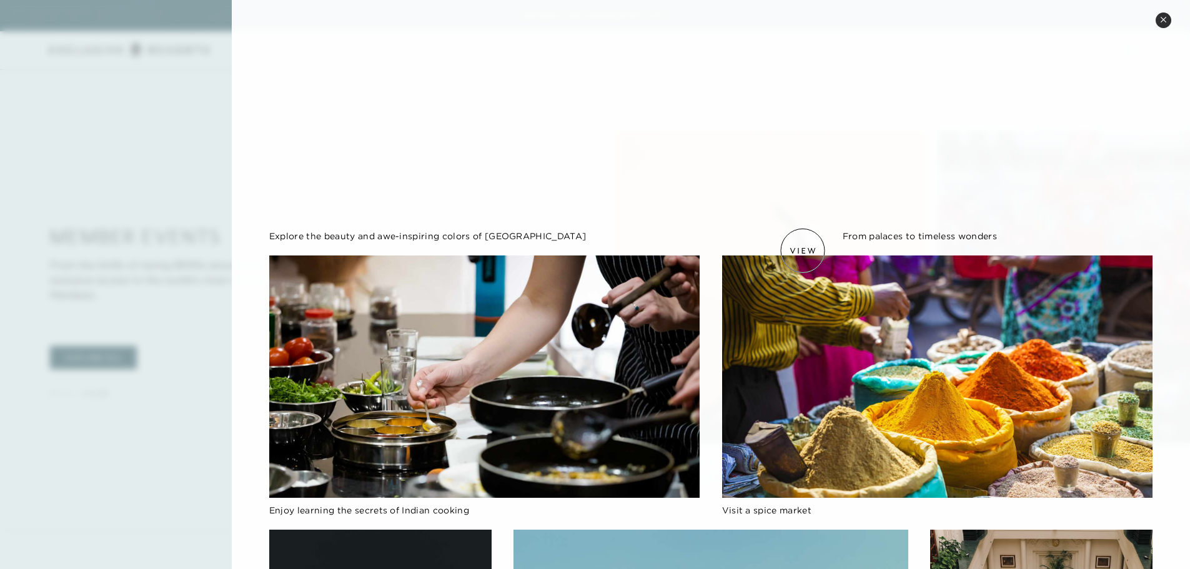
scroll to position [141, 0]
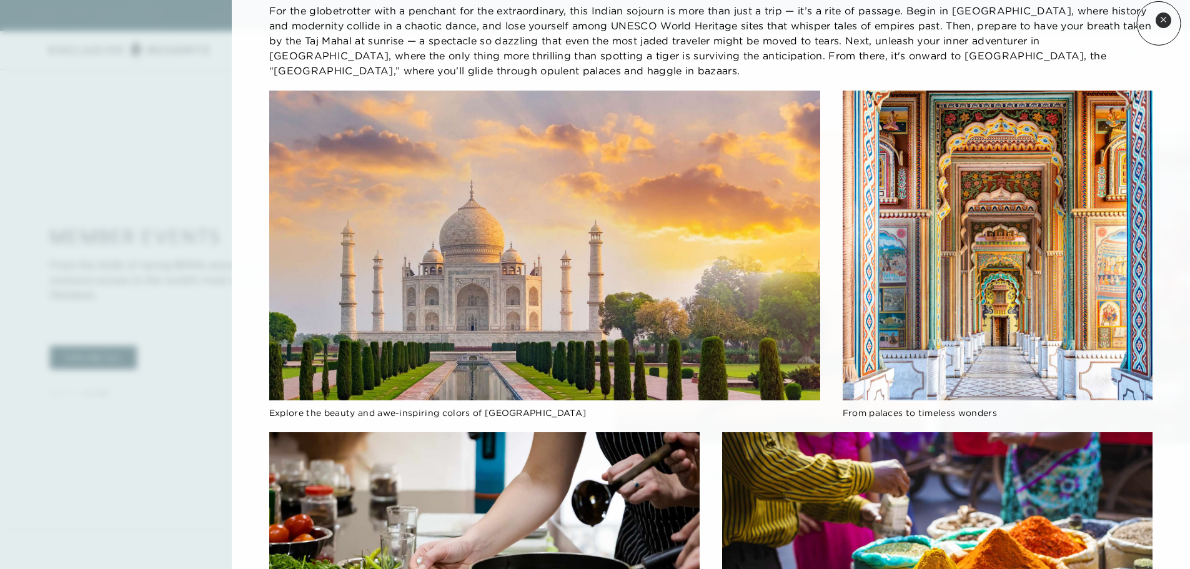
click at [1159, 23] on button "Close quickview" at bounding box center [1163, 20] width 16 height 16
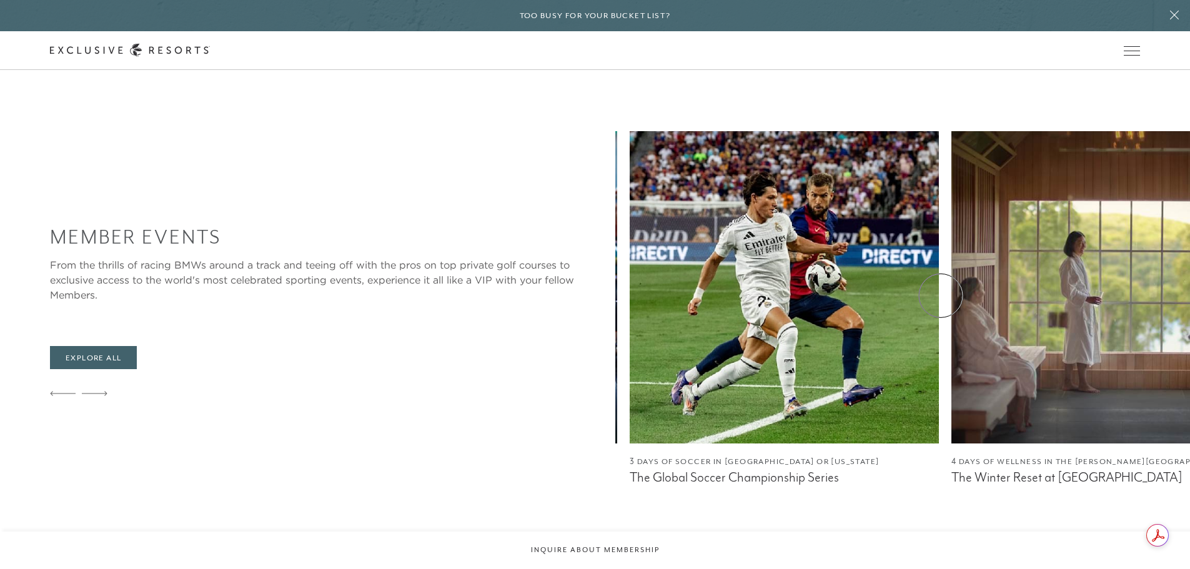
click at [305, 372] on div "Member Events From the thrills of racing BMWs around a track and teeing off wit…" at bounding box center [620, 316] width 1140 height 370
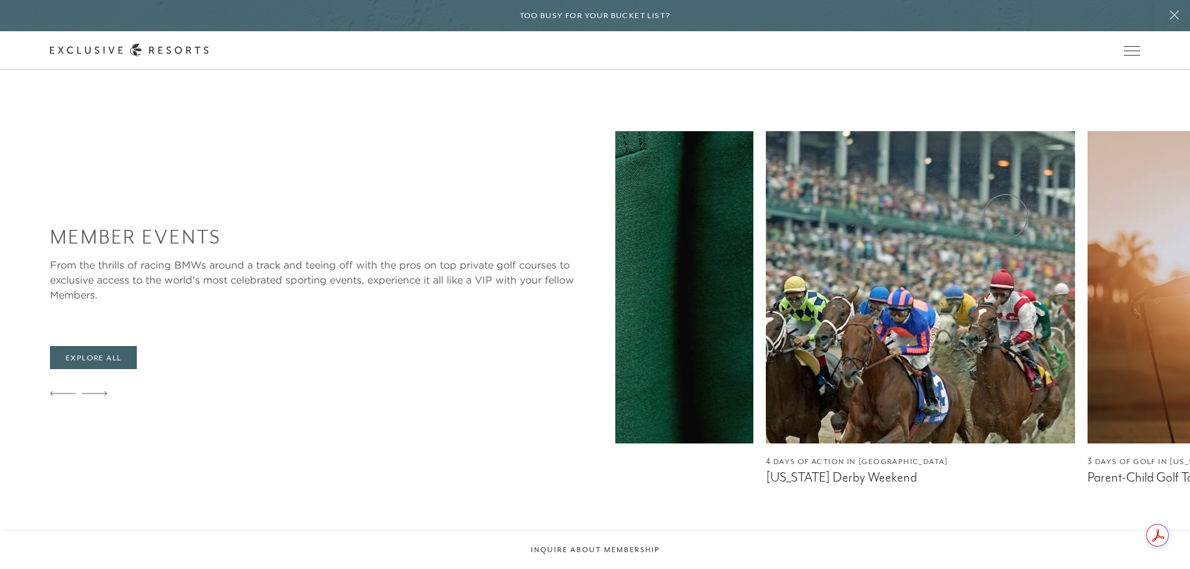
click at [67, 316] on div "Member Events From the thrills of racing BMWs around a track and teeing off wit…" at bounding box center [620, 316] width 1140 height 370
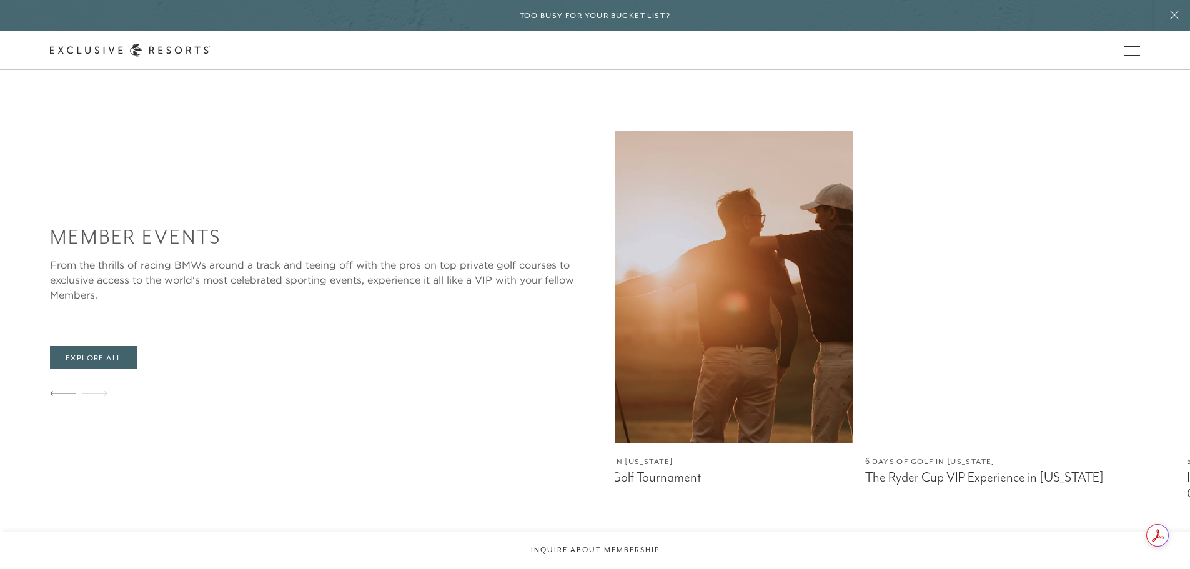
click at [249, 264] on div "Member Events From the thrills of racing BMWs around a track and teeing off wit…" at bounding box center [620, 316] width 1140 height 370
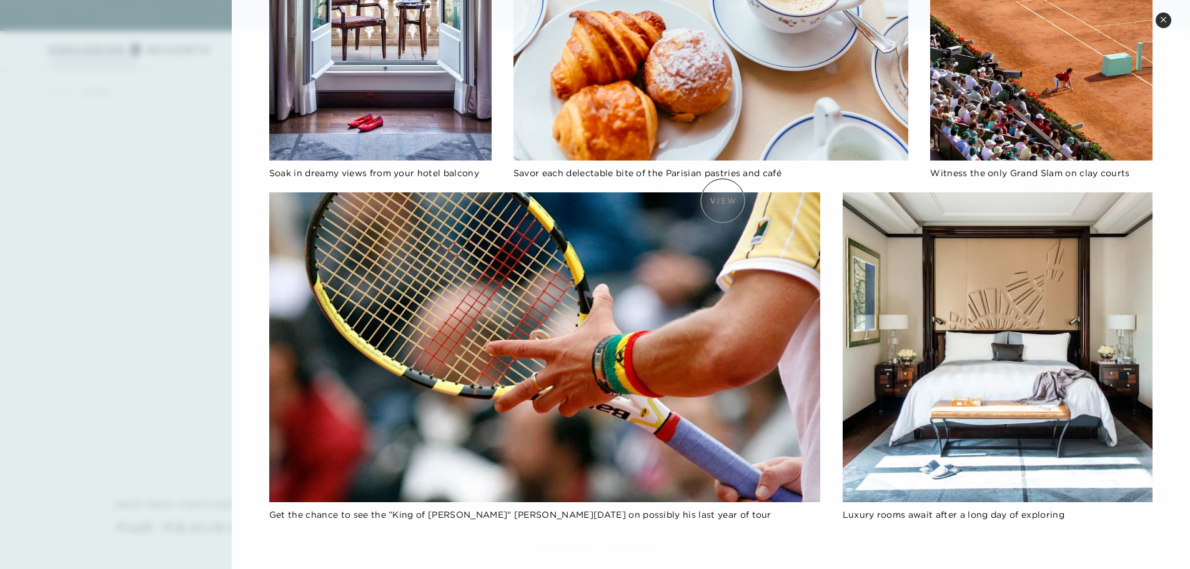
scroll to position [2685, 0]
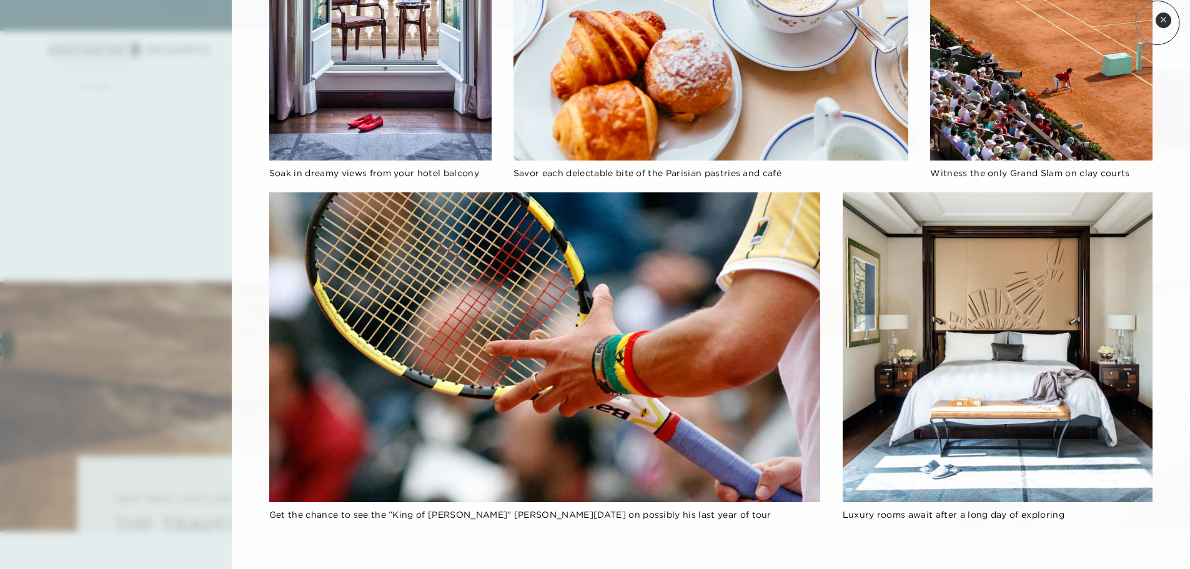
click at [1157, 22] on button "Close quickview" at bounding box center [1163, 20] width 16 height 16
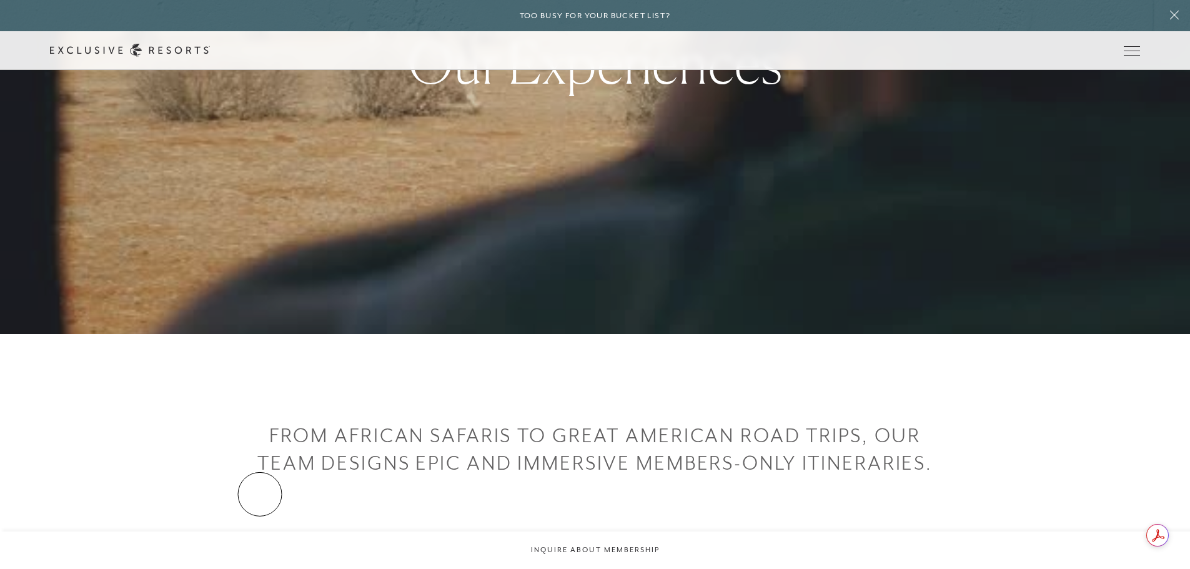
scroll to position [0, 0]
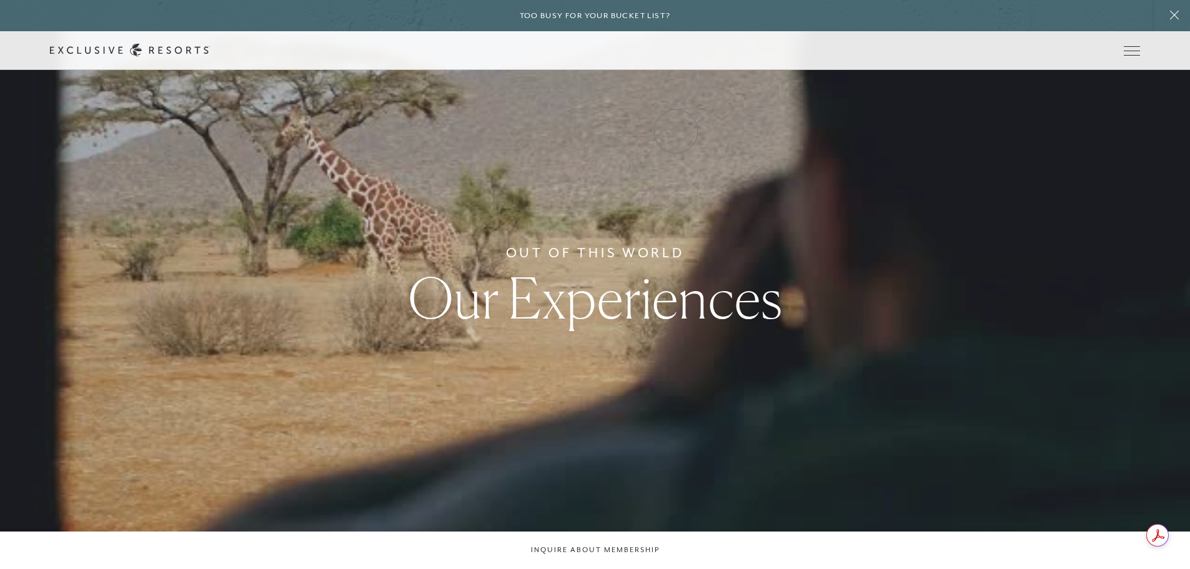
click at [0, 0] on link "VIP Benefits" at bounding box center [0, 0] width 0 height 0
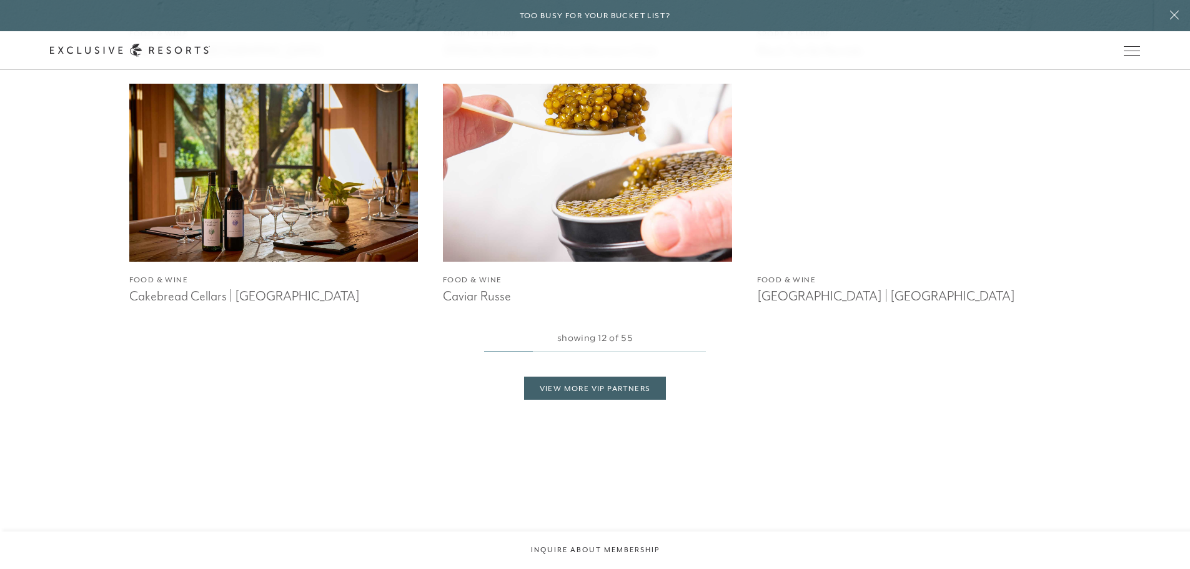
scroll to position [2061, 0]
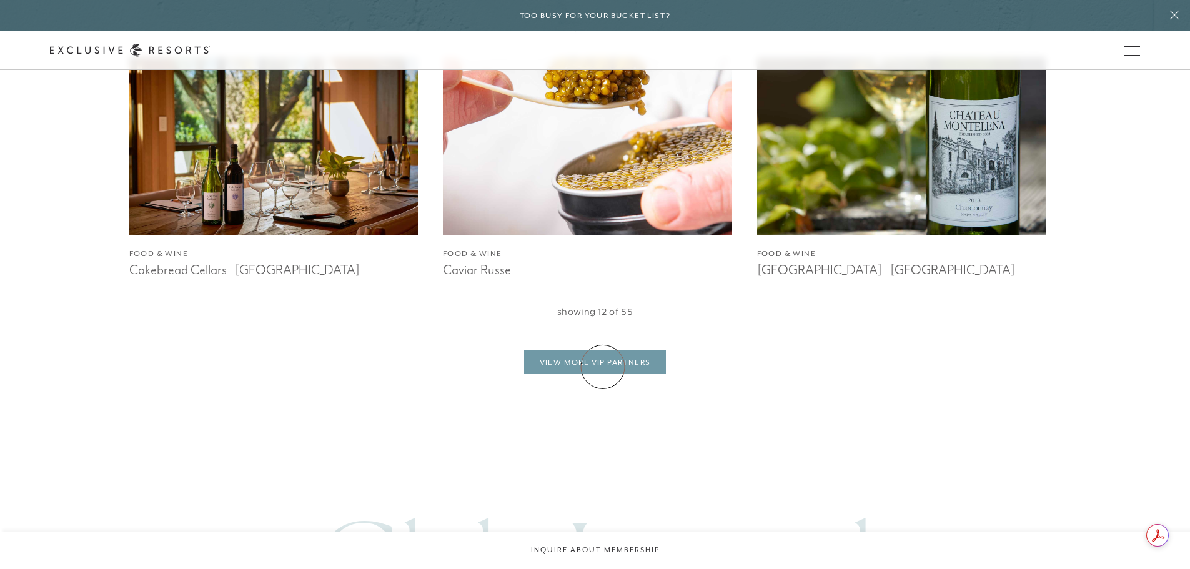
click at [603, 367] on link "View More VIP Partners" at bounding box center [595, 362] width 142 height 24
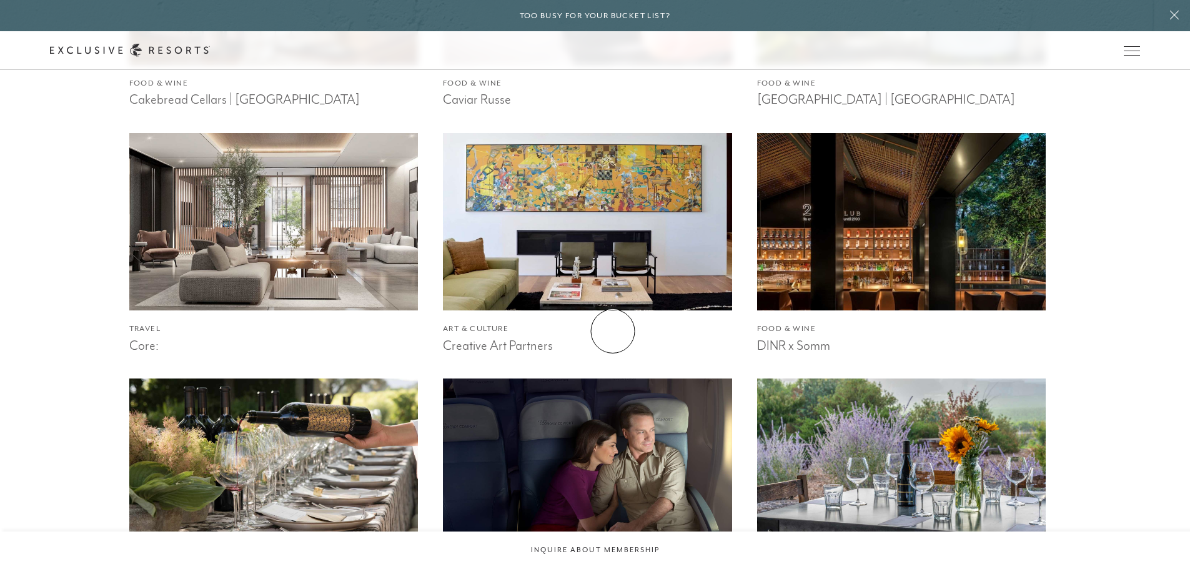
scroll to position [2311, 0]
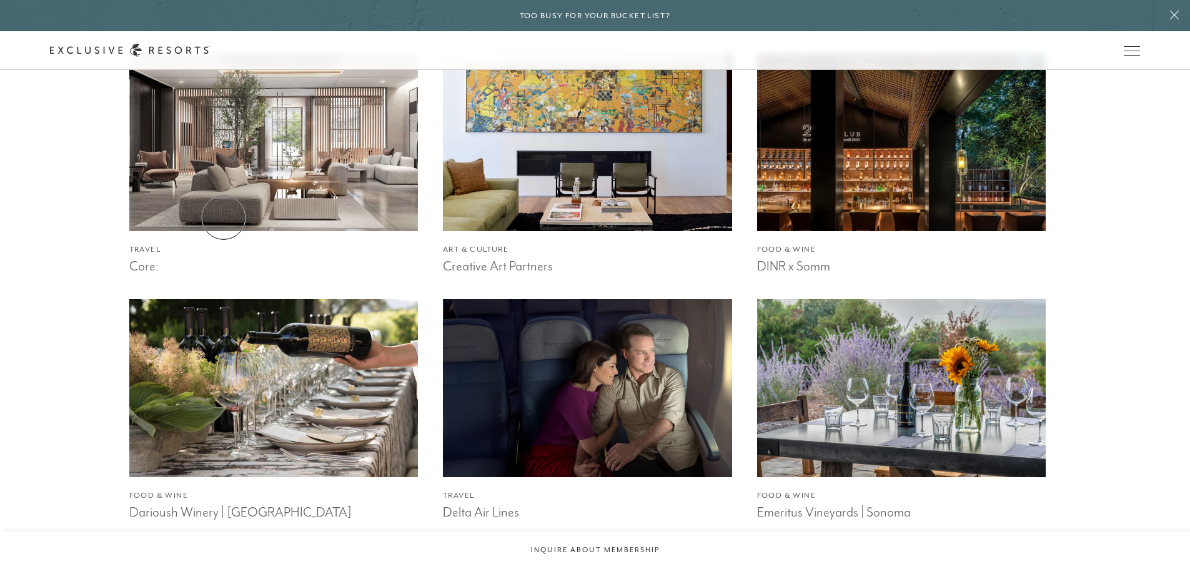
click at [224, 217] on img at bounding box center [273, 141] width 318 height 195
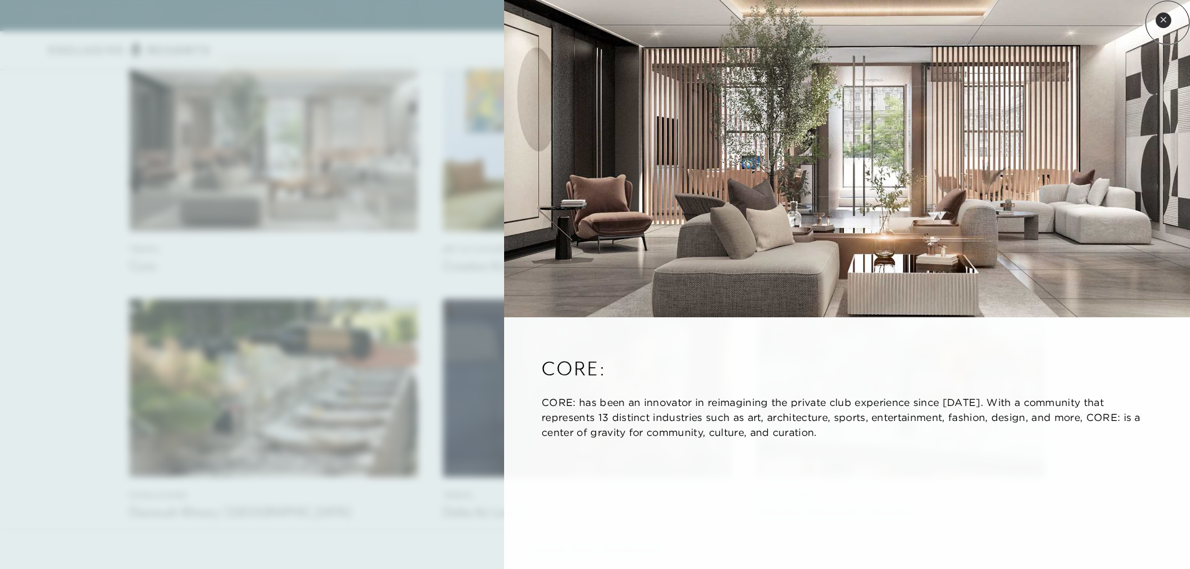
click at [1167, 22] on button "Close quickview" at bounding box center [1163, 20] width 16 height 16
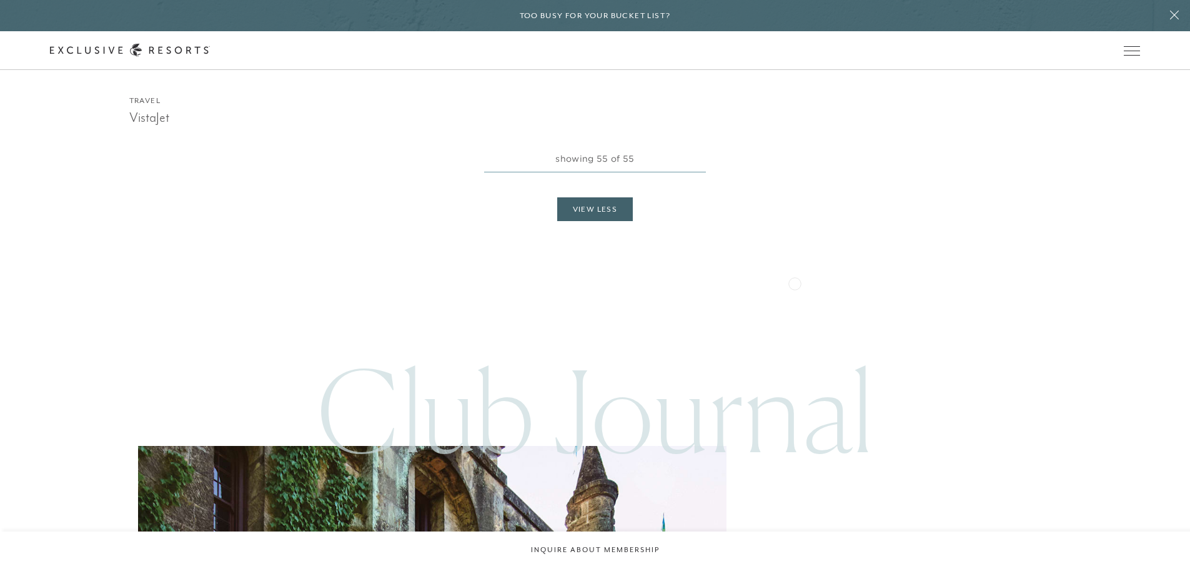
scroll to position [5745, 0]
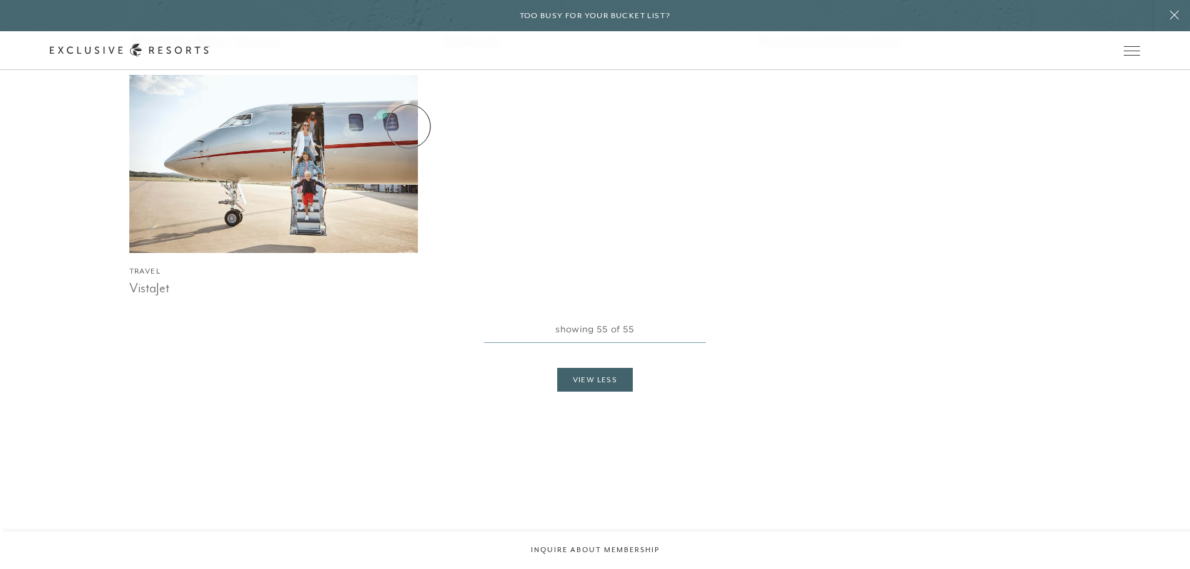
click at [0, 0] on link "Services & Standards" at bounding box center [0, 0] width 0 height 0
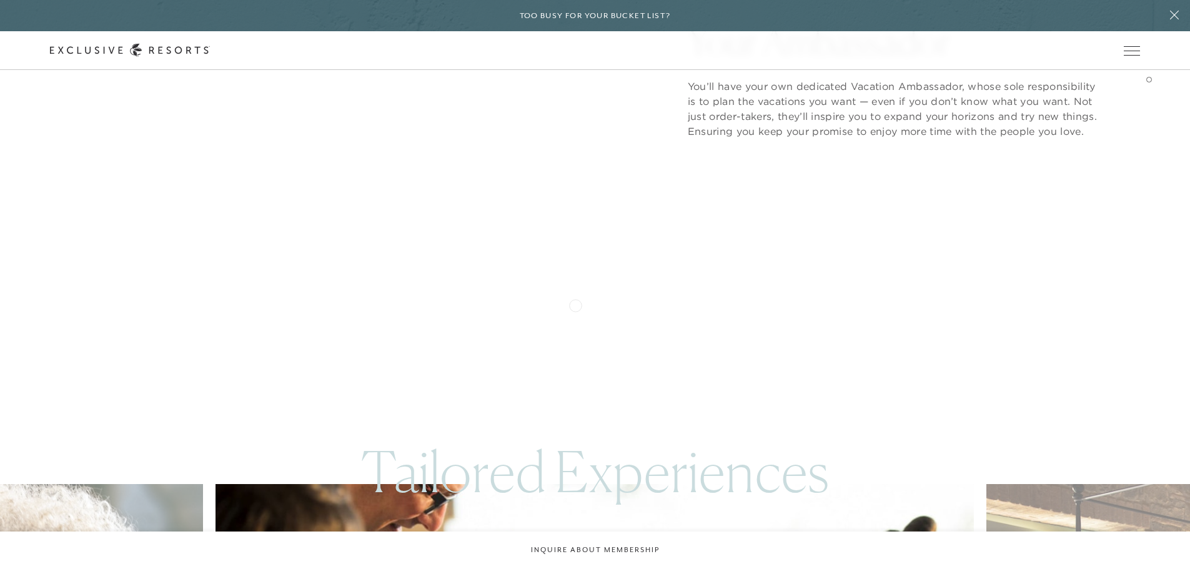
scroll to position [2442, 0]
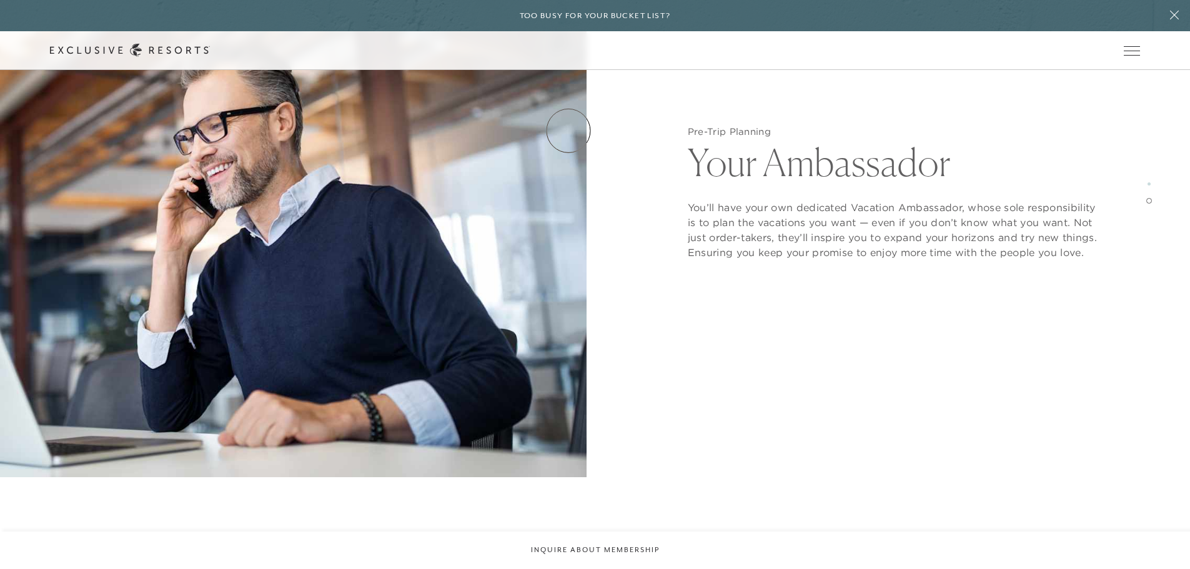
click at [0, 0] on link "How it works" at bounding box center [0, 0] width 0 height 0
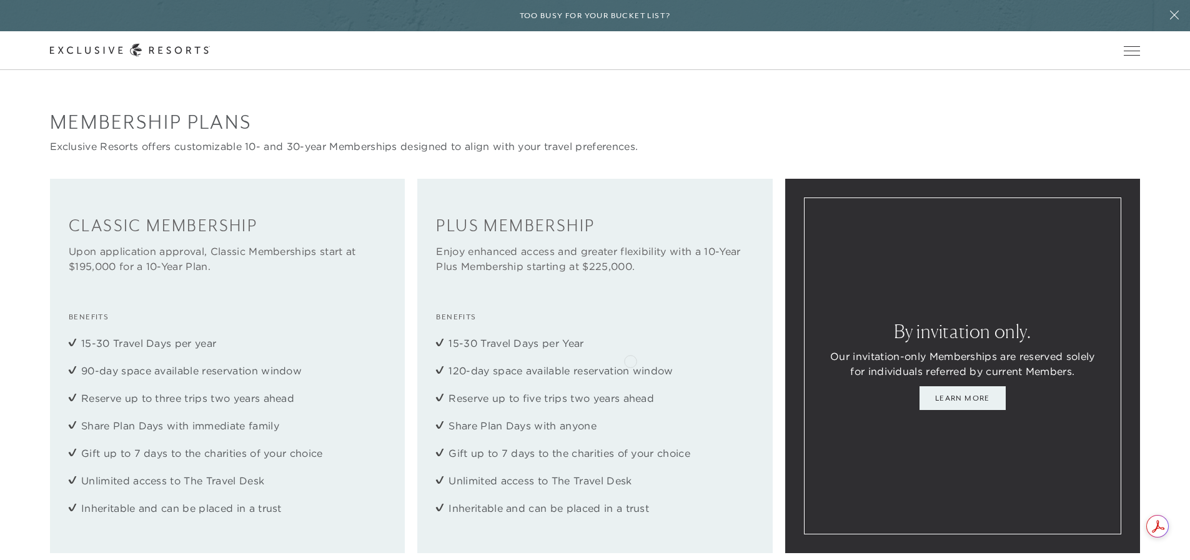
scroll to position [1624, 0]
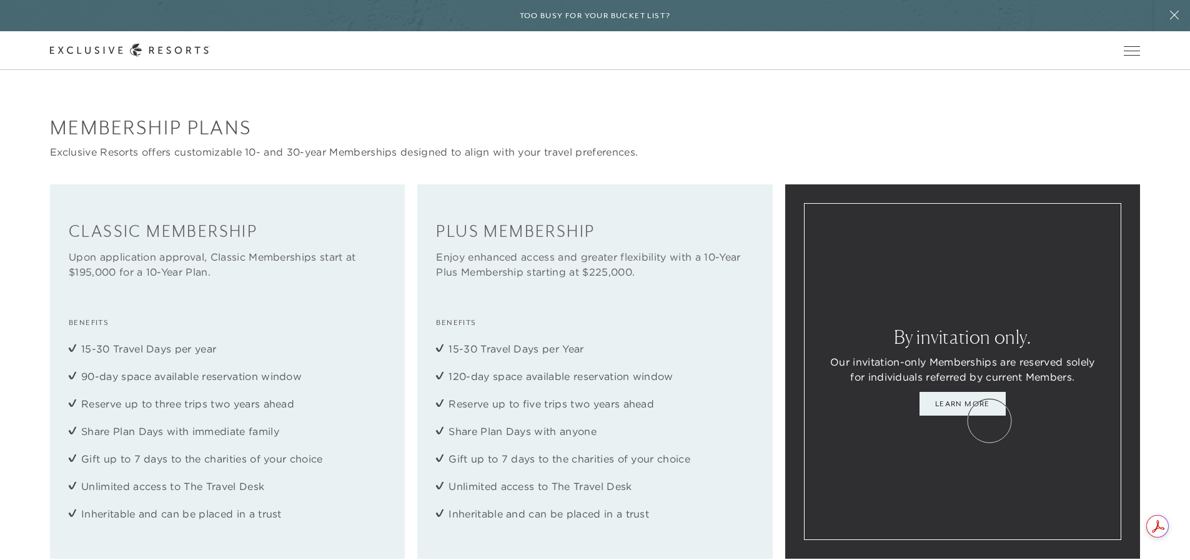
click at [989, 415] on link "Learn More" at bounding box center [962, 404] width 86 height 24
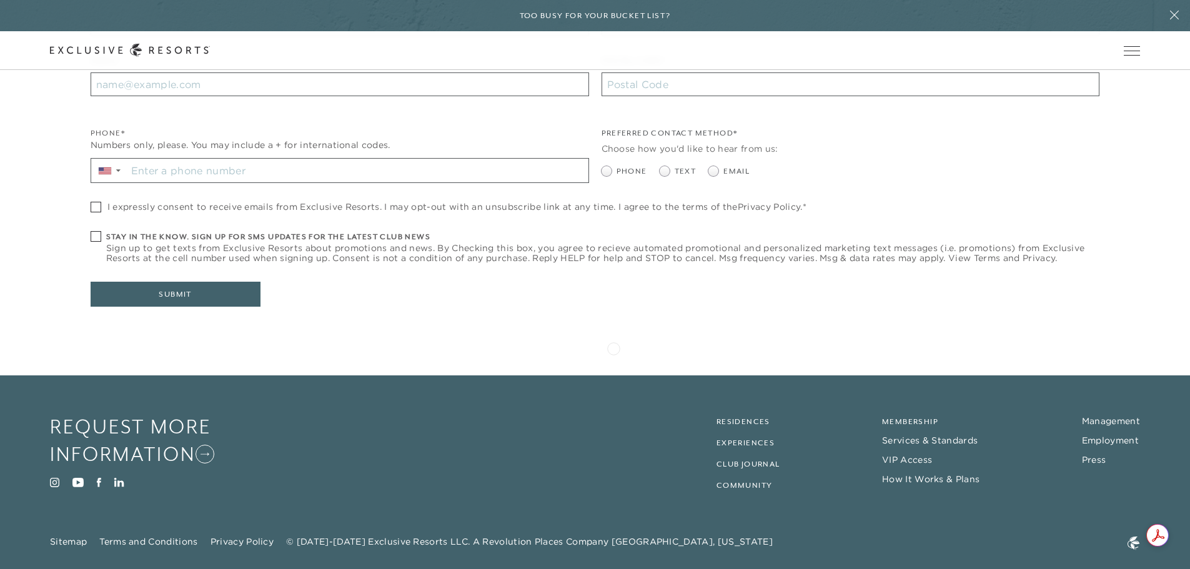
scroll to position [432, 0]
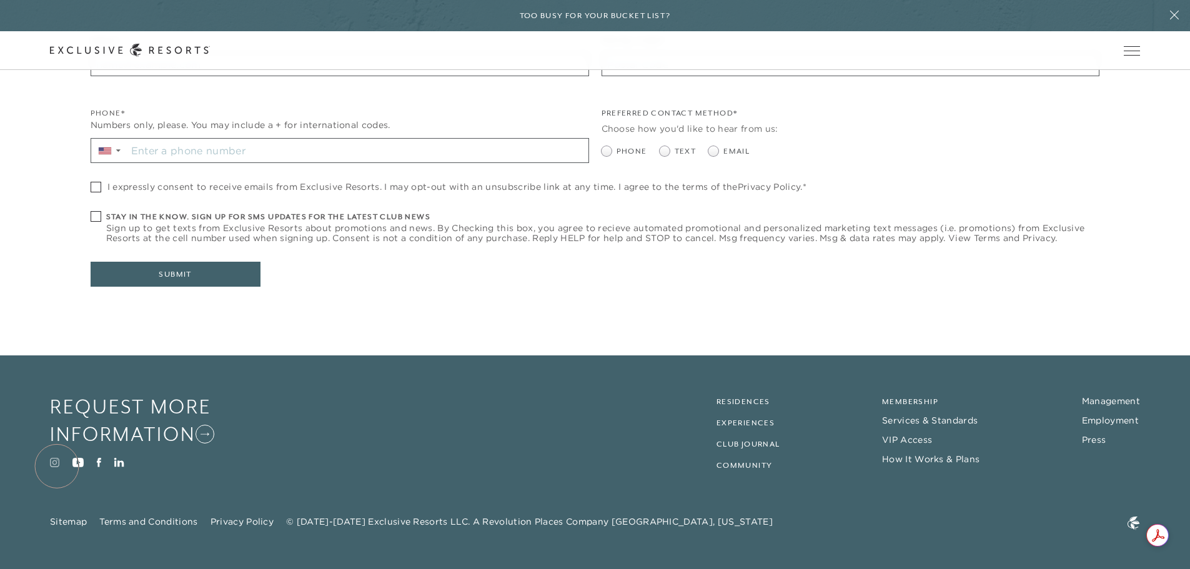
click at [57, 466] on icon at bounding box center [54, 462] width 9 height 9
click at [0, 0] on link "Residence Collection" at bounding box center [0, 0] width 0 height 0
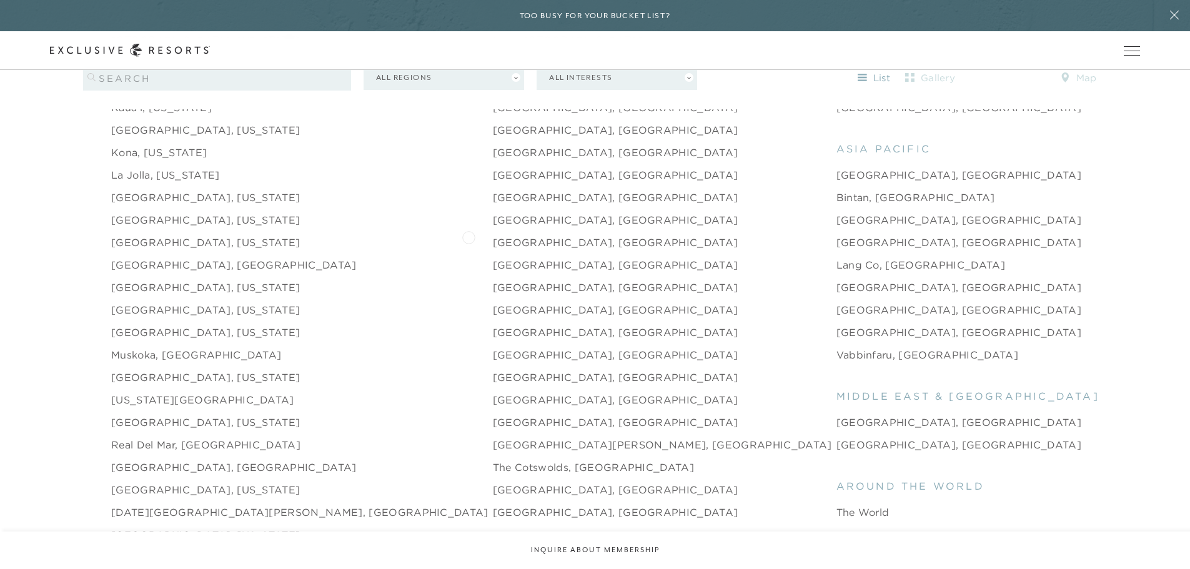
scroll to position [1686, 0]
click at [151, 281] on link "[GEOGRAPHIC_DATA], [US_STATE]" at bounding box center [205, 288] width 189 height 15
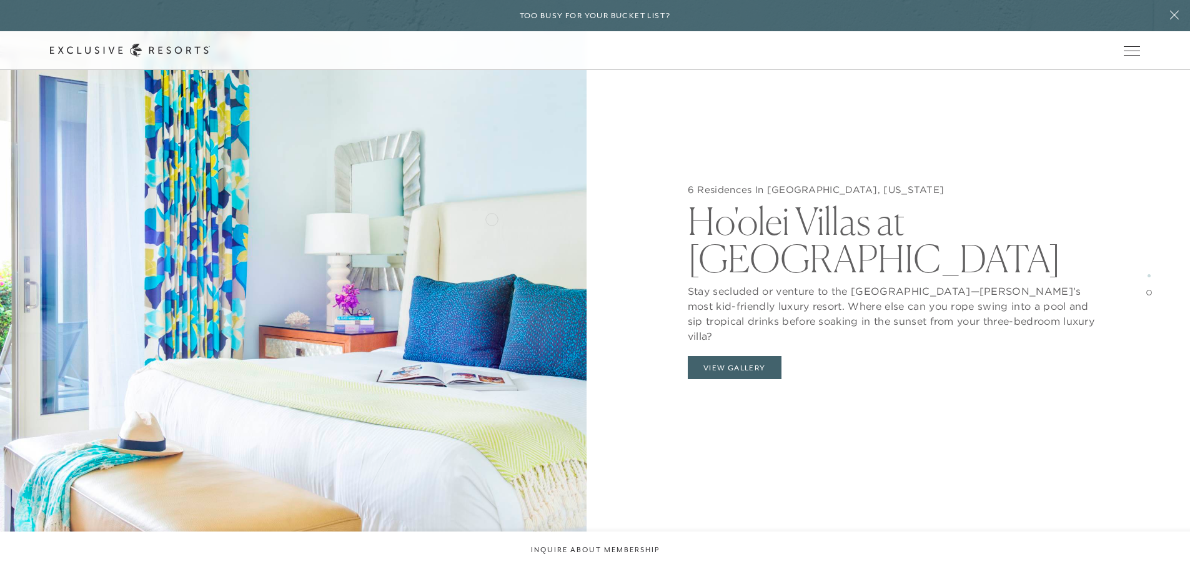
scroll to position [2498, 0]
click at [739, 357] on button "View Gallery" at bounding box center [735, 368] width 94 height 24
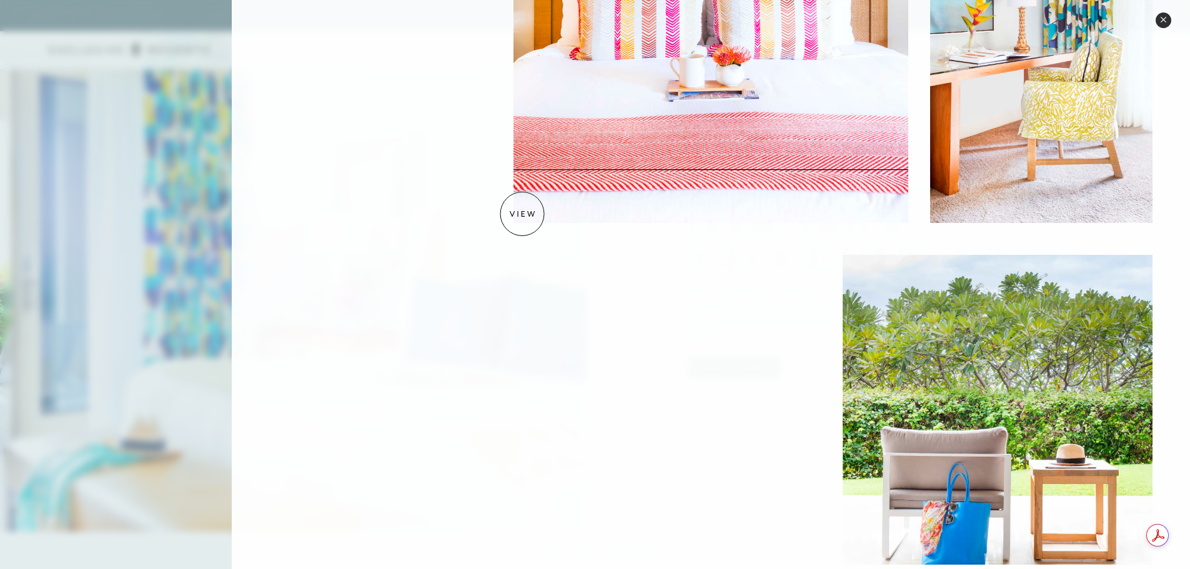
scroll to position [999, 0]
